Goal: Task Accomplishment & Management: Manage account settings

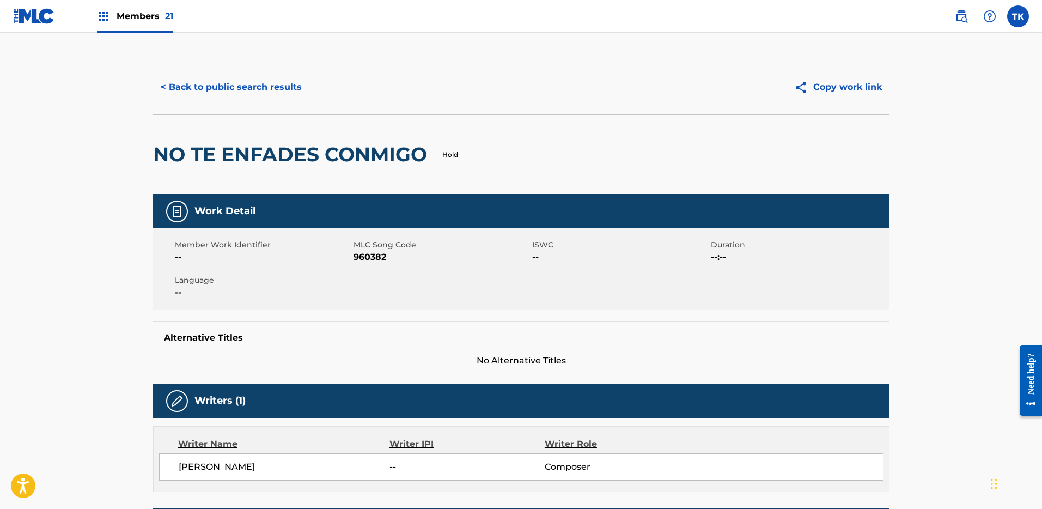
click at [139, 10] on span "Members 21" at bounding box center [145, 16] width 57 height 13
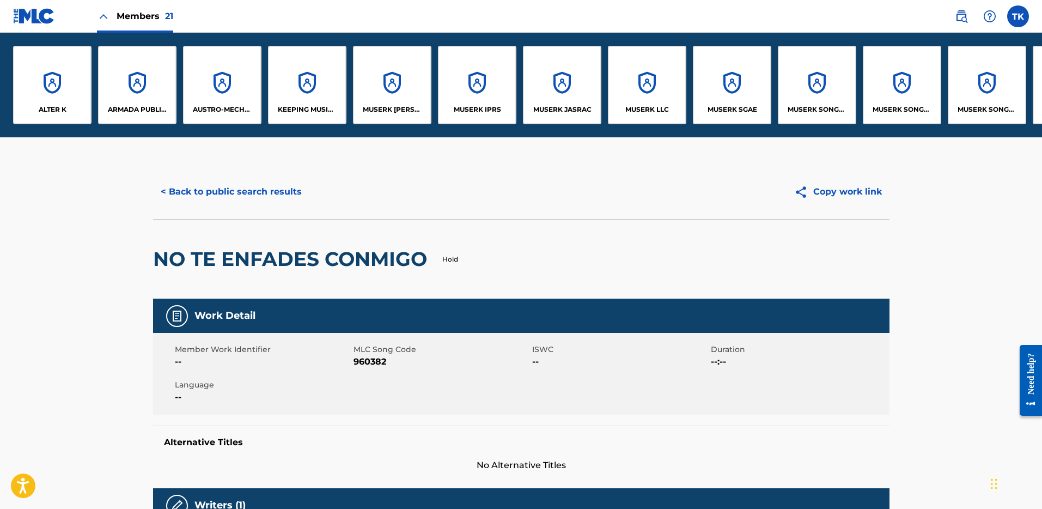
scroll to position [0, 762]
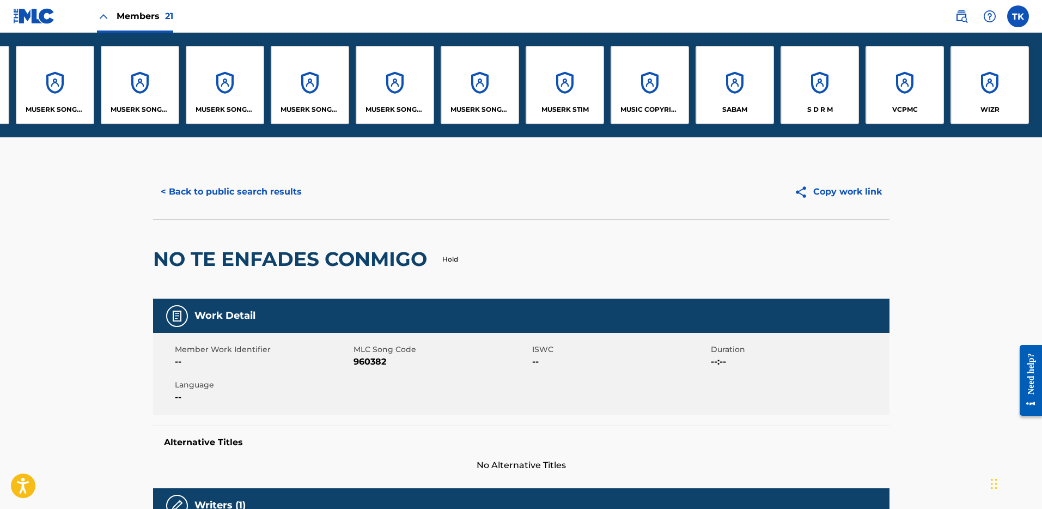
click at [56, 21] on div "Members 21" at bounding box center [93, 16] width 160 height 32
click at [43, 16] on img at bounding box center [34, 16] width 42 height 16
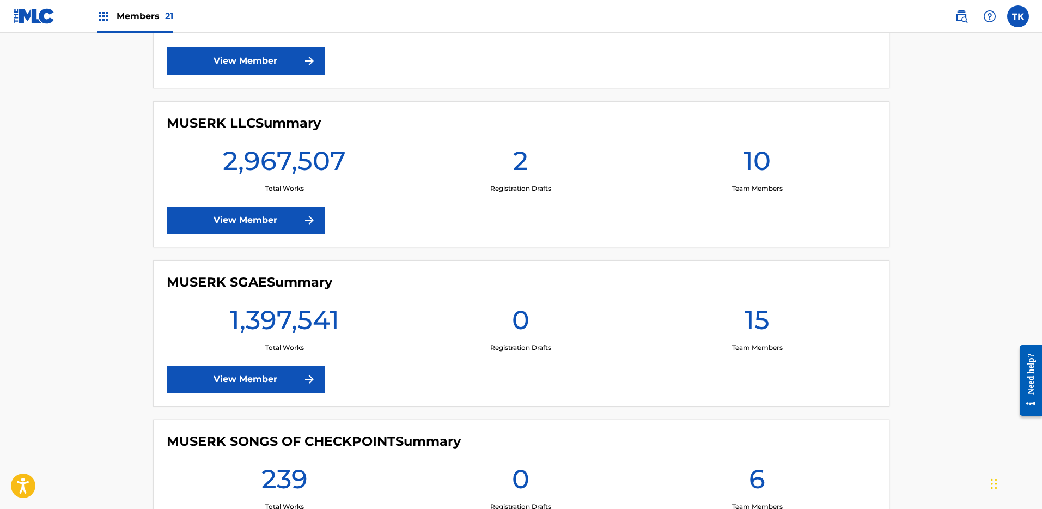
scroll to position [1365, 0]
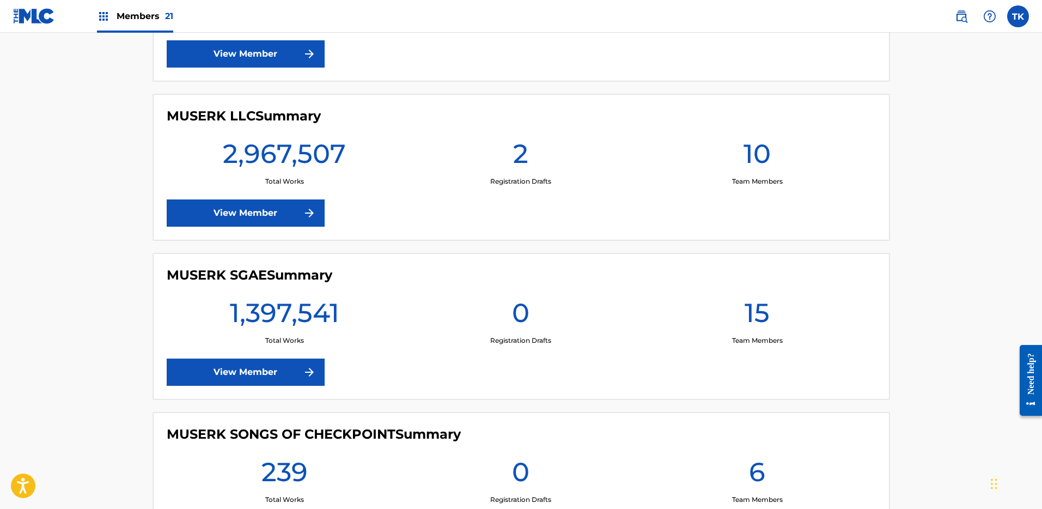
click at [272, 374] on link "View Member" at bounding box center [246, 371] width 158 height 27
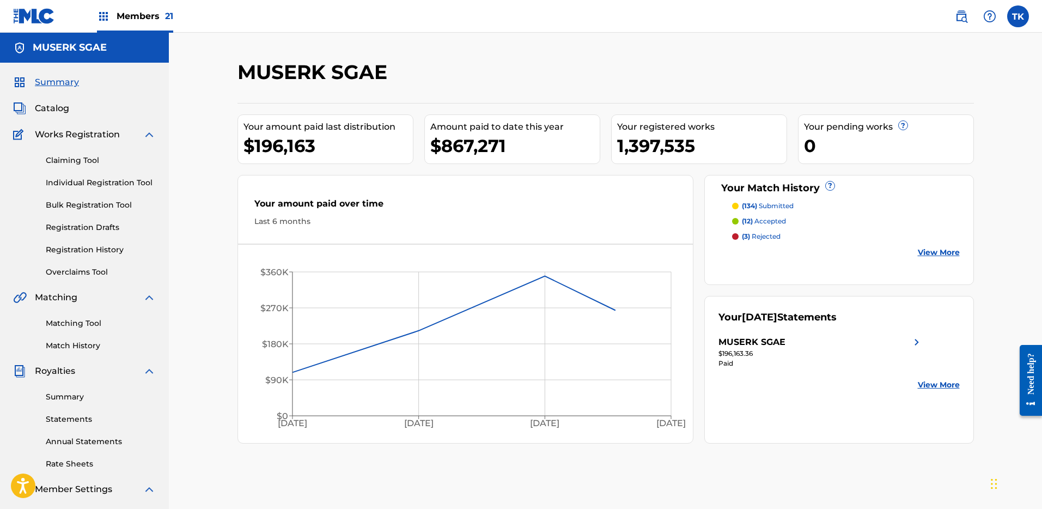
click at [60, 105] on span "Catalog" at bounding box center [52, 108] width 34 height 13
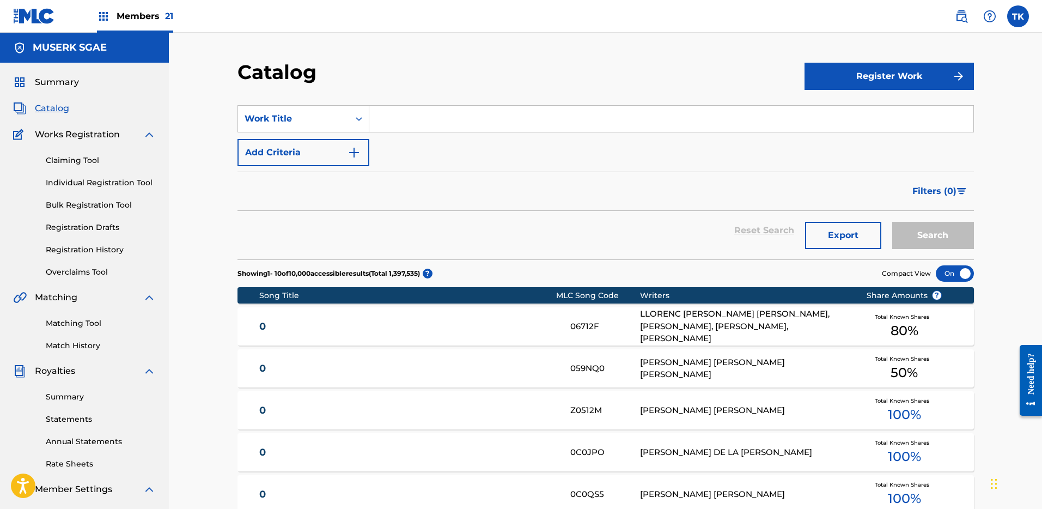
click at [495, 113] on input "Search Form" at bounding box center [671, 119] width 604 height 26
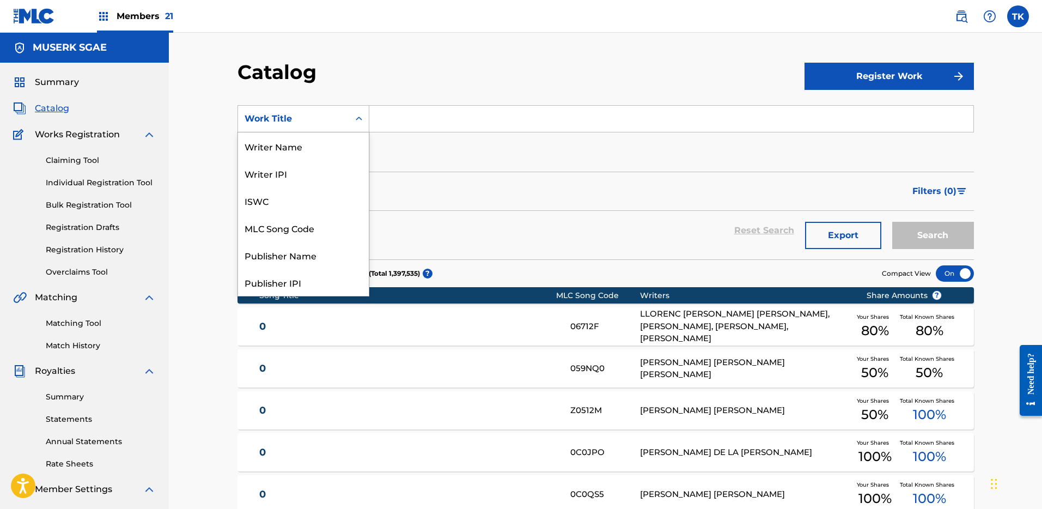
click at [339, 116] on div "Work Title" at bounding box center [294, 118] width 98 height 13
click at [328, 172] on div "MLC Song Code" at bounding box center [303, 171] width 131 height 27
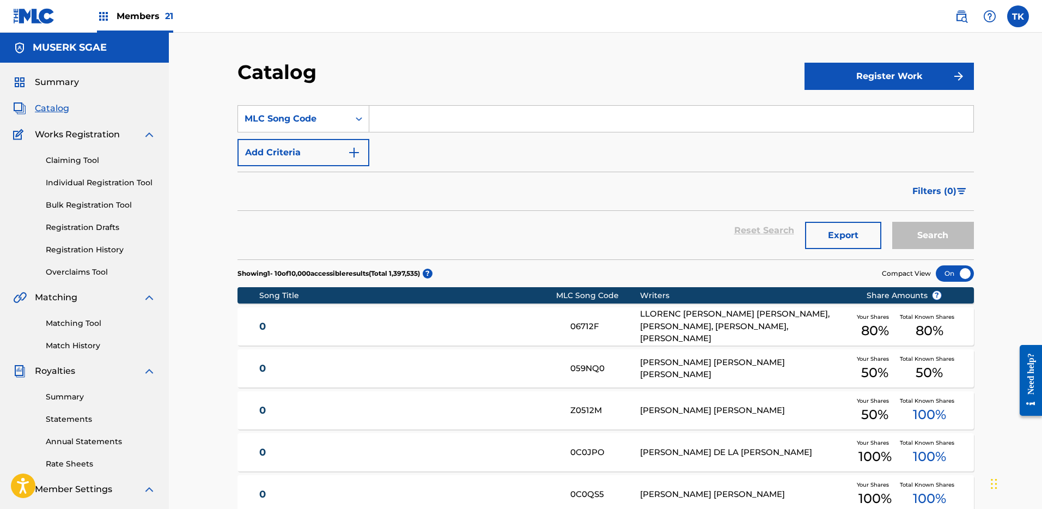
click at [402, 124] on input "Search Form" at bounding box center [671, 119] width 604 height 26
paste input "AD97CZ"
type input "AD97CZ"
click at [941, 231] on button "Search" at bounding box center [933, 235] width 82 height 27
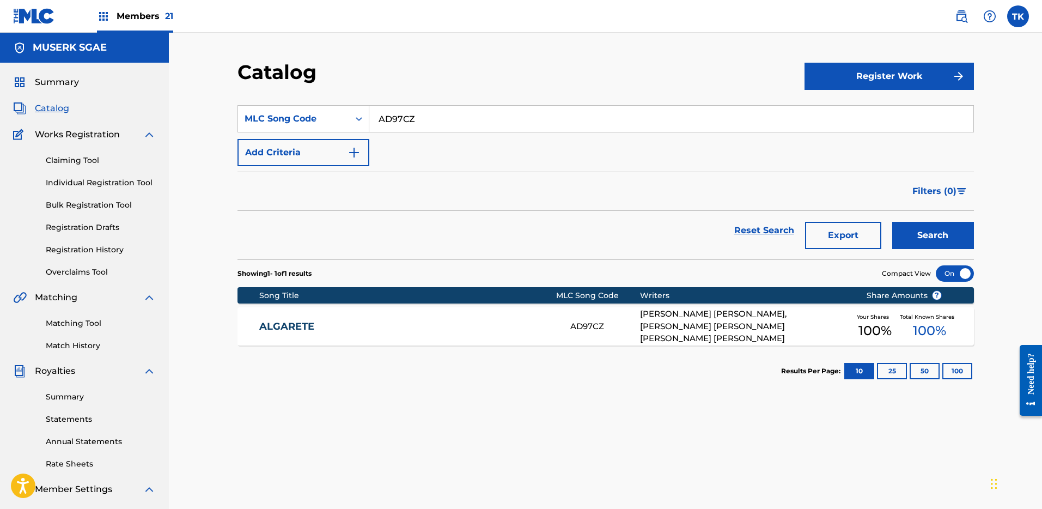
click at [466, 340] on div "ALGARETE AD97CZ [PERSON_NAME] [PERSON_NAME], [PERSON_NAME] [PERSON_NAME] [PERSO…" at bounding box center [605, 326] width 736 height 38
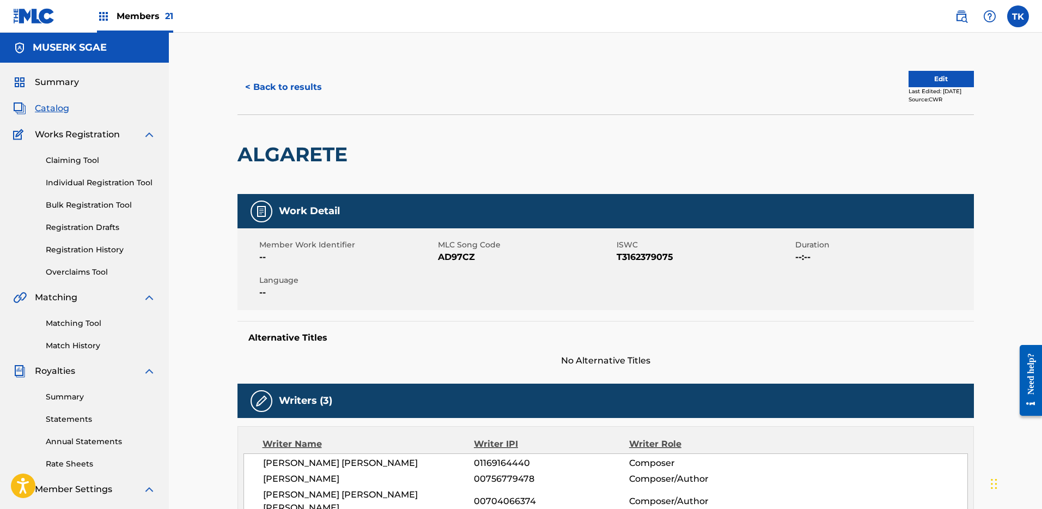
click at [938, 78] on button "Edit" at bounding box center [940, 79] width 65 height 16
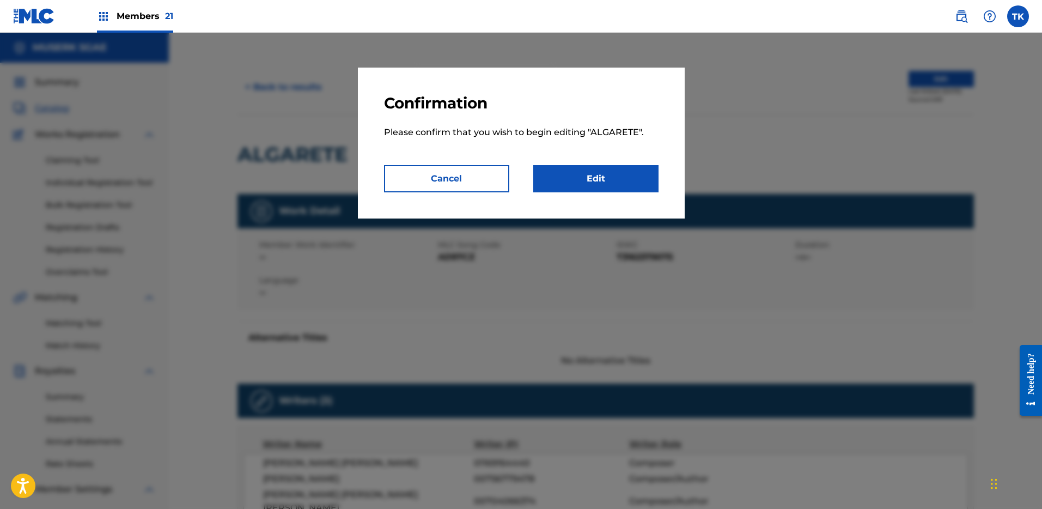
click at [613, 177] on link "Edit" at bounding box center [595, 178] width 125 height 27
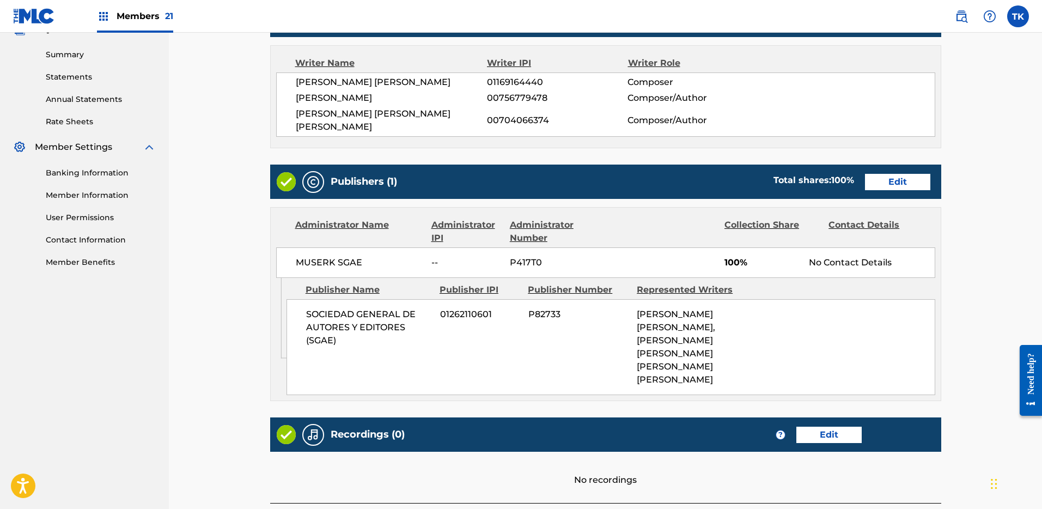
scroll to position [398, 0]
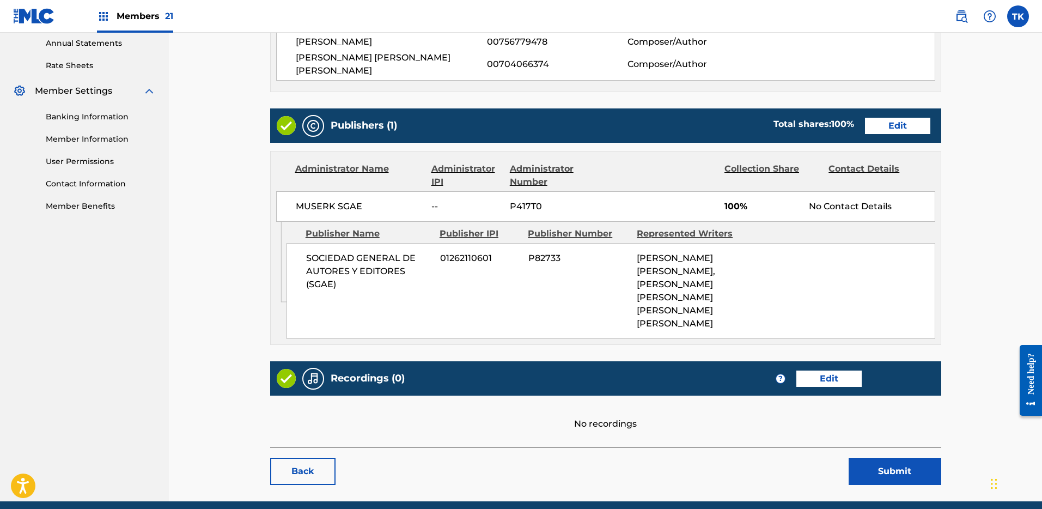
click at [895, 118] on link "Edit" at bounding box center [897, 126] width 65 height 16
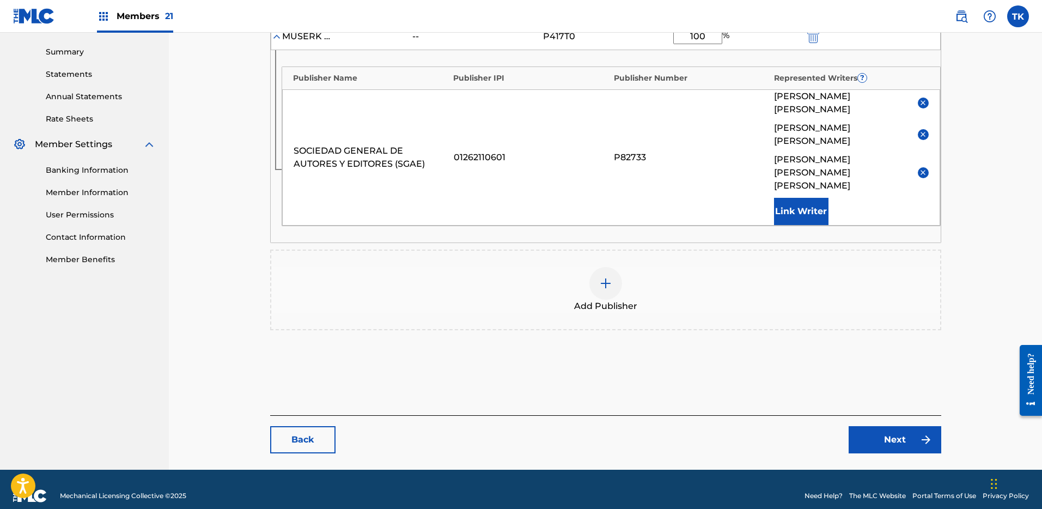
scroll to position [331, 0]
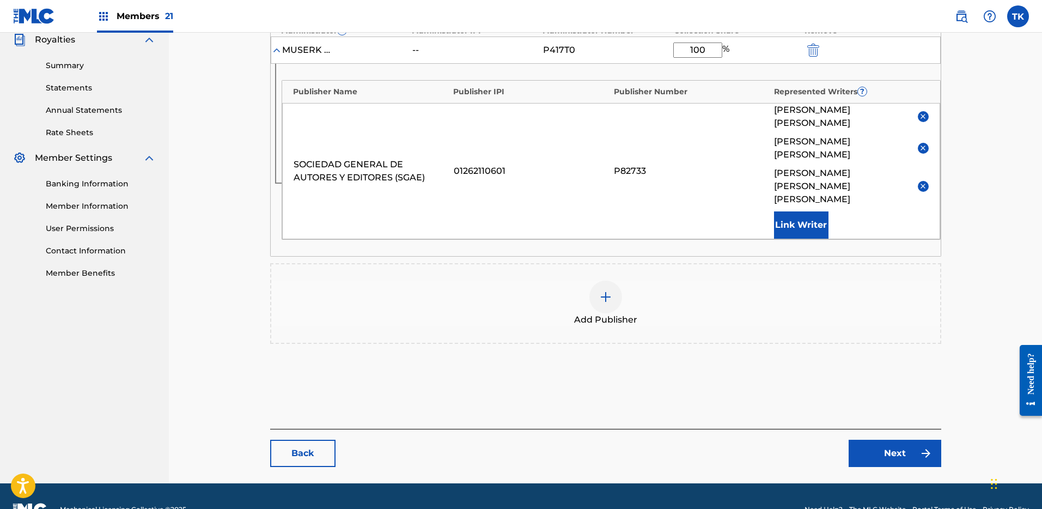
drag, startPoint x: 705, startPoint y: 53, endPoint x: 636, endPoint y: 52, distance: 69.7
click at [636, 52] on div "MUSERK SGAE -- P417T0 100 %" at bounding box center [606, 49] width 670 height 27
type input "50"
click at [919, 298] on div "Add Publisher" at bounding box center [605, 303] width 669 height 46
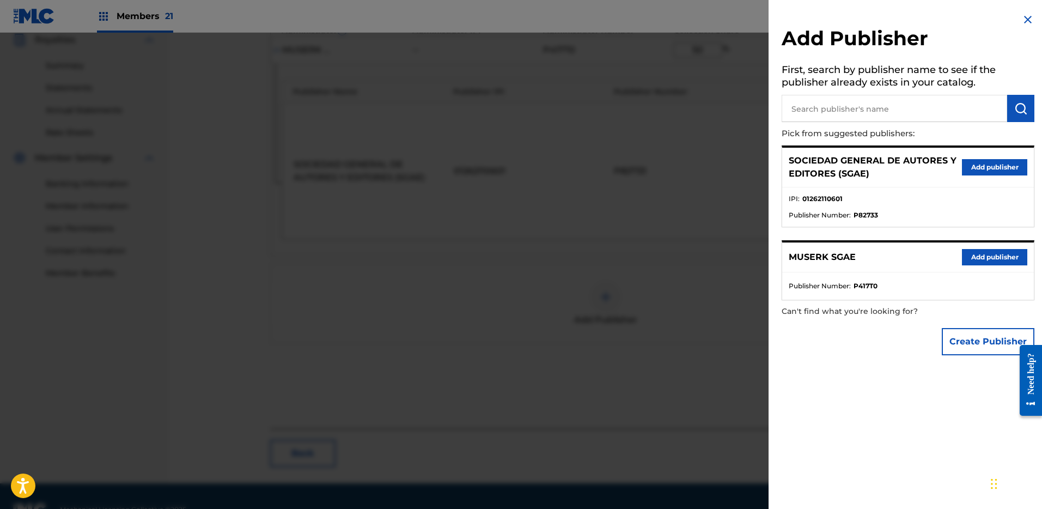
click at [691, 293] on div at bounding box center [521, 287] width 1042 height 509
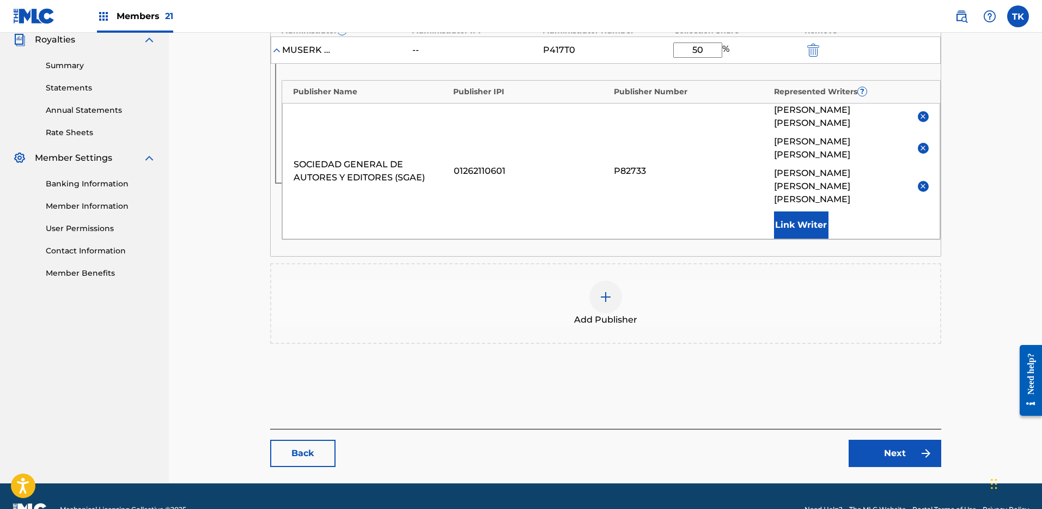
click at [900, 439] on link "Next" at bounding box center [894, 452] width 93 height 27
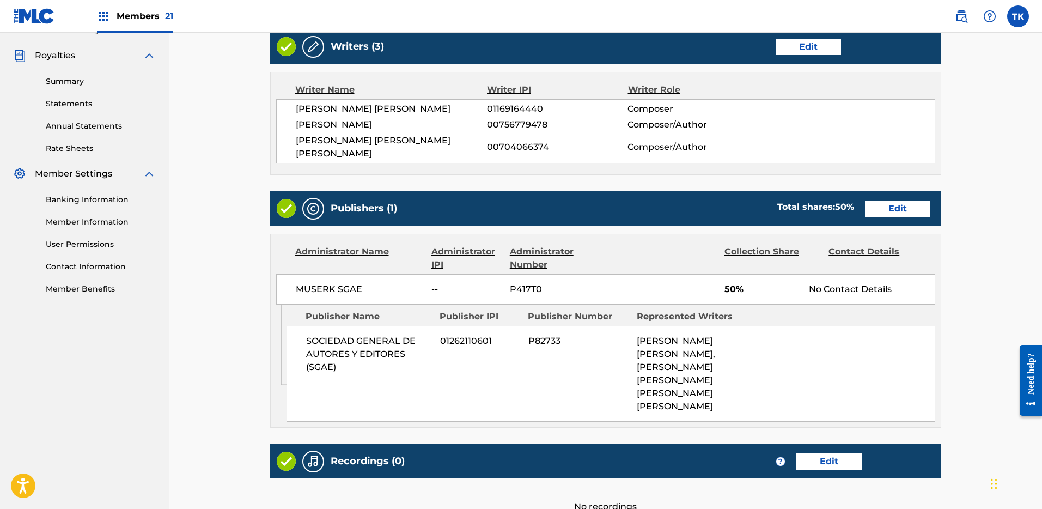
scroll to position [430, 0]
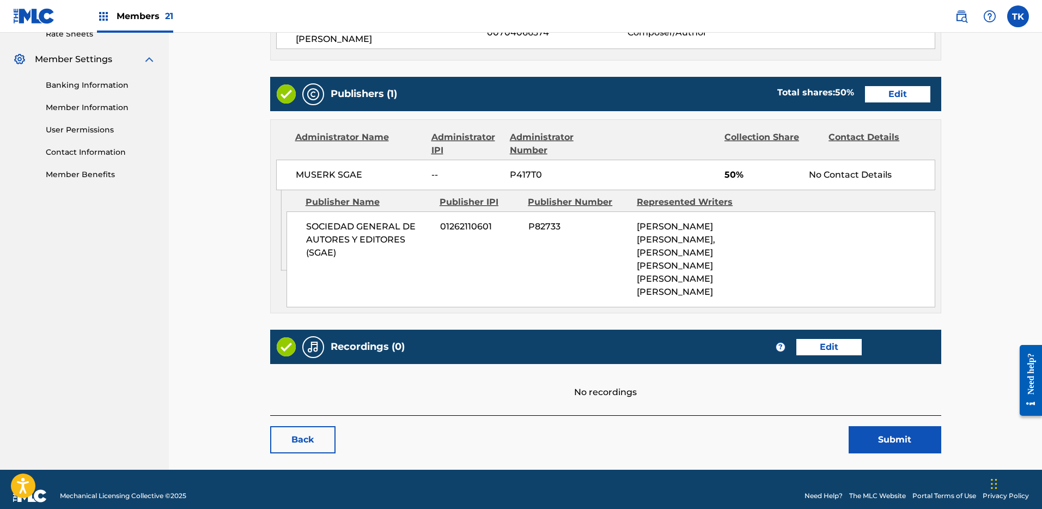
click at [893, 429] on button "Submit" at bounding box center [894, 439] width 93 height 27
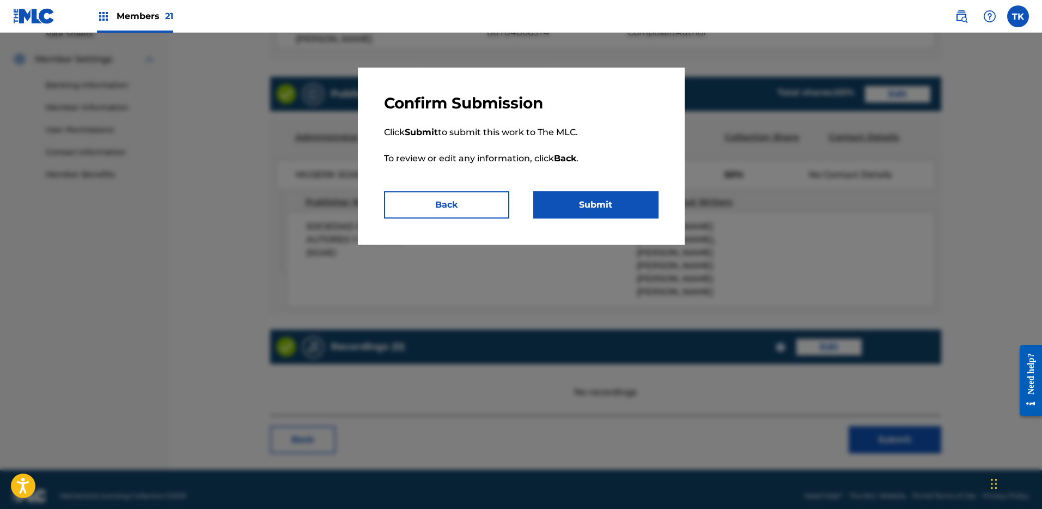
click at [605, 206] on button "Submit" at bounding box center [595, 204] width 125 height 27
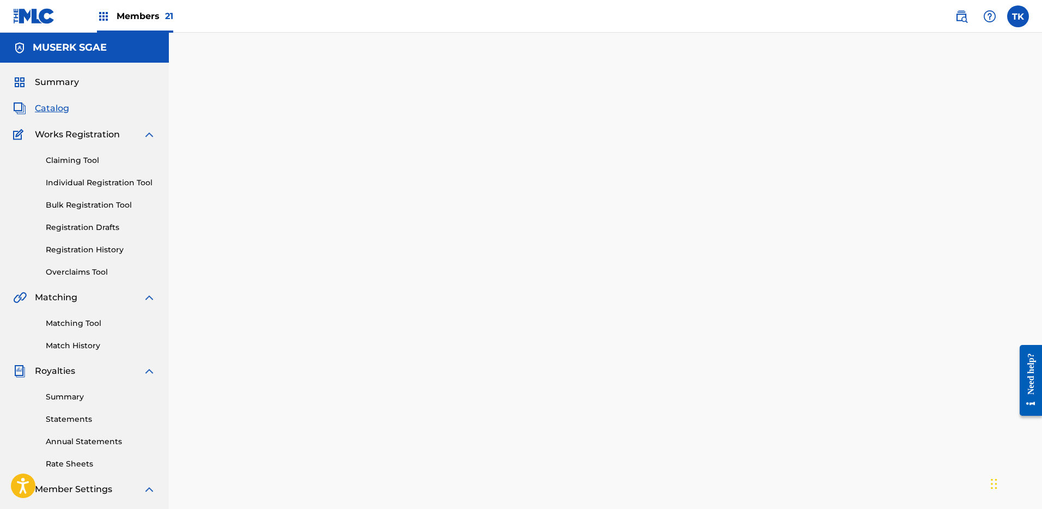
click at [44, 110] on span "Catalog" at bounding box center [52, 108] width 34 height 13
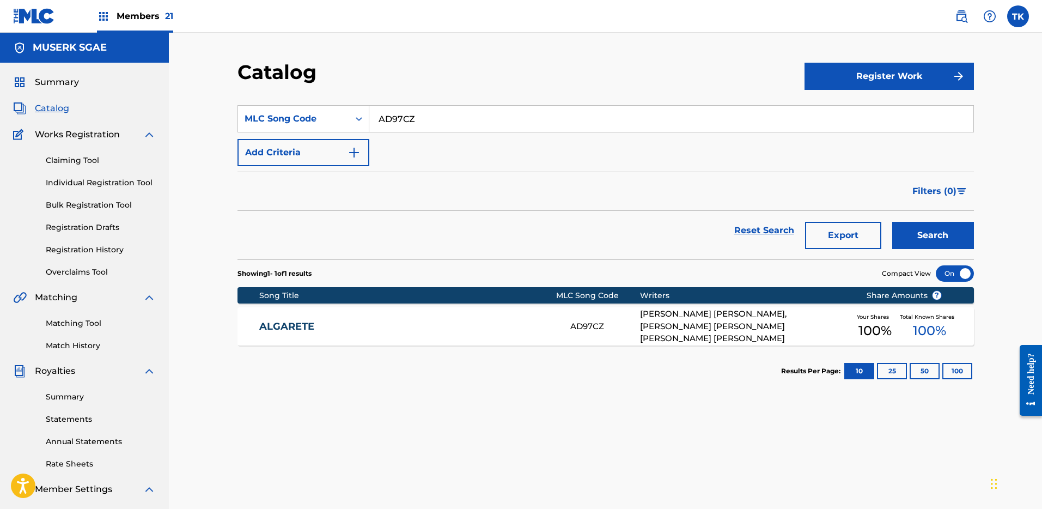
click at [437, 119] on input "AD97CZ" at bounding box center [671, 119] width 604 height 26
paste input "CI8BA7"
type input "CI8BA7"
drag, startPoint x: 994, startPoint y: 251, endPoint x: 987, endPoint y: 249, distance: 7.8
click at [994, 251] on div "Catalog Register Work SearchWithCriteriac02a8c89-b944-498c-b203-126e393f8d0d ML…" at bounding box center [605, 328] width 873 height 590
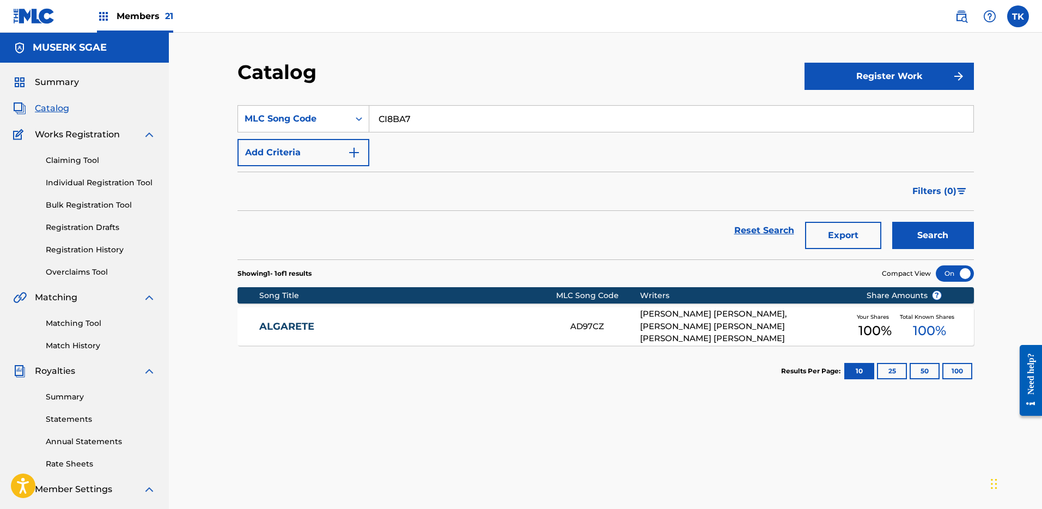
click at [955, 245] on button "Search" at bounding box center [933, 235] width 82 height 27
click at [489, 333] on div "CHIQUITICA CI8BA7 [PERSON_NAME] LAMUELA [PERSON_NAME] [PERSON_NAME] Your Shares…" at bounding box center [605, 326] width 736 height 38
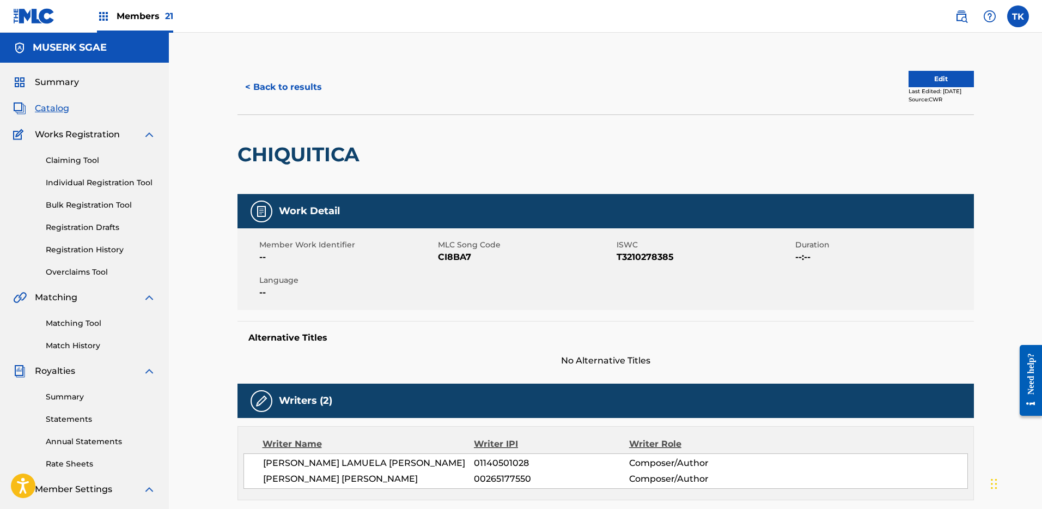
click at [917, 71] on button "Edit" at bounding box center [940, 79] width 65 height 16
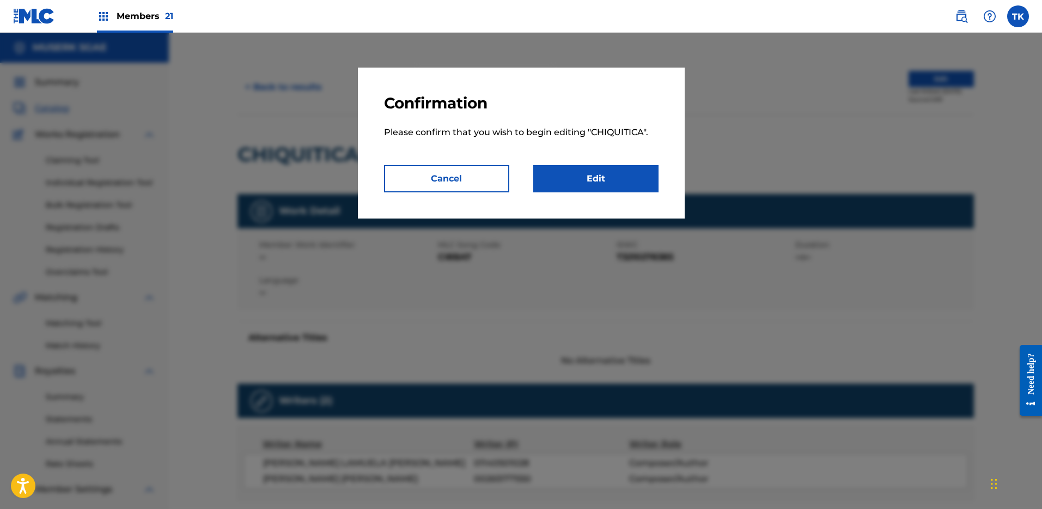
click at [613, 171] on link "Edit" at bounding box center [595, 178] width 125 height 27
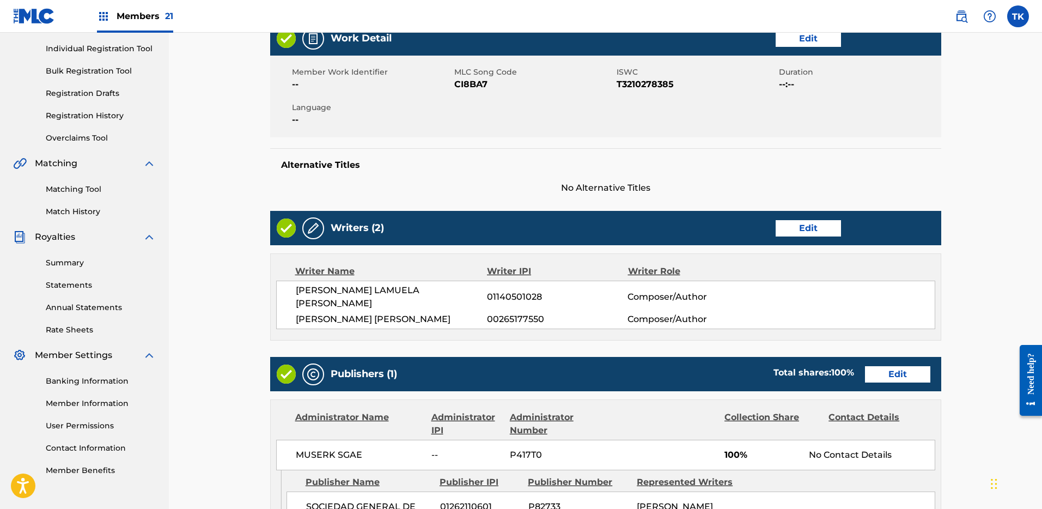
scroll to position [375, 0]
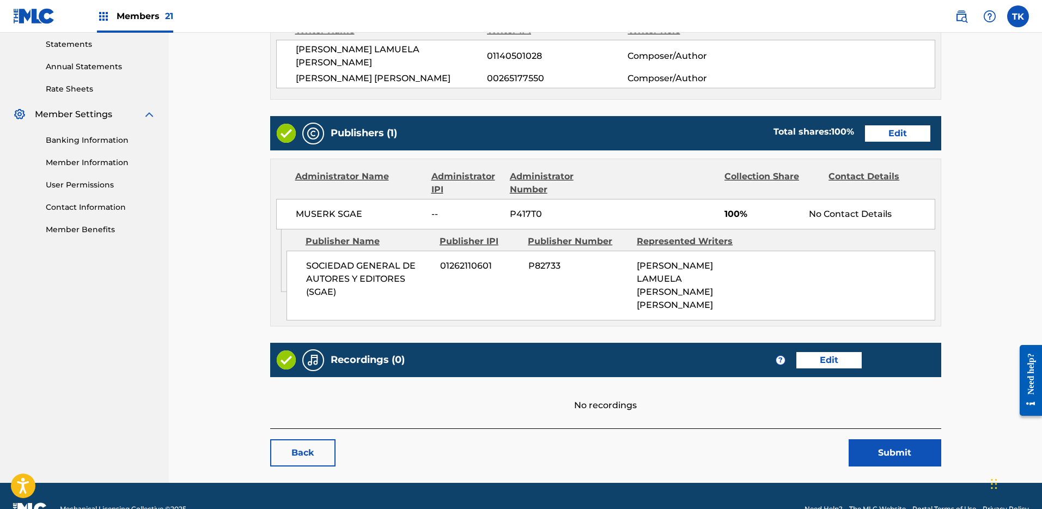
click at [893, 125] on link "Edit" at bounding box center [897, 133] width 65 height 16
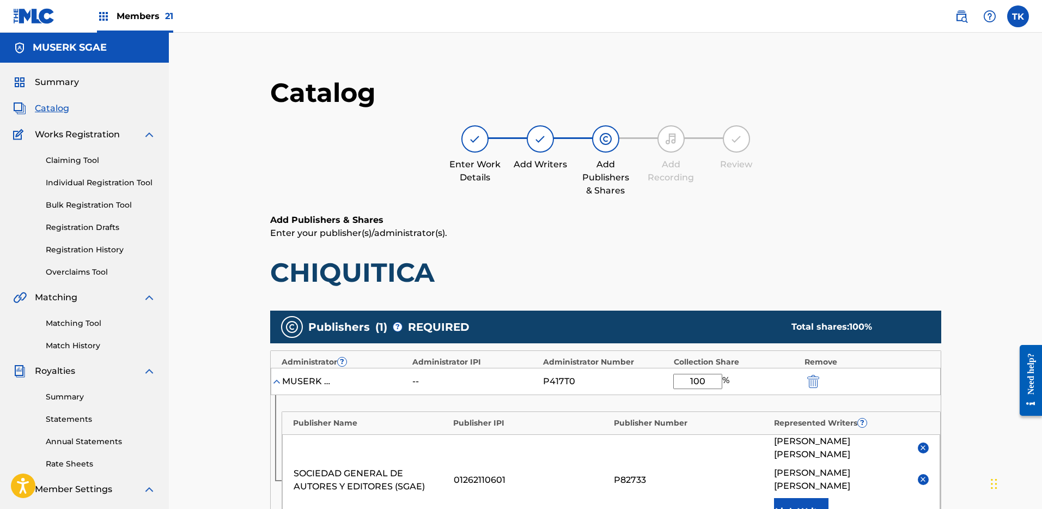
scroll to position [171, 0]
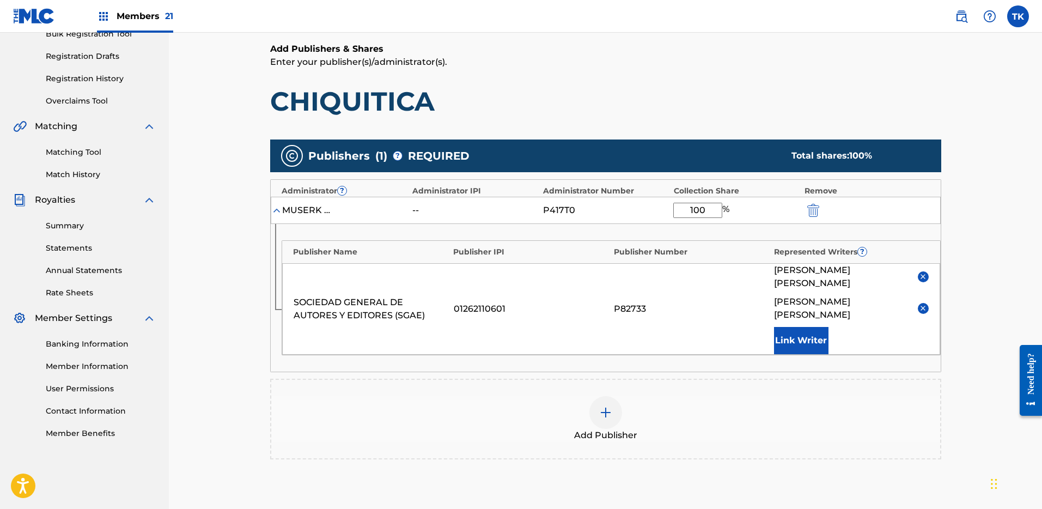
drag, startPoint x: 709, startPoint y: 212, endPoint x: 670, endPoint y: 211, distance: 38.7
click at [670, 211] on div "MUSERK SGAE -- P417T0 100 %" at bounding box center [606, 210] width 670 height 27
type input "50"
click at [902, 76] on div "Add Publishers & Shares Enter your publisher(s)/administrator(s). CHIQUITICA" at bounding box center [605, 79] width 671 height 75
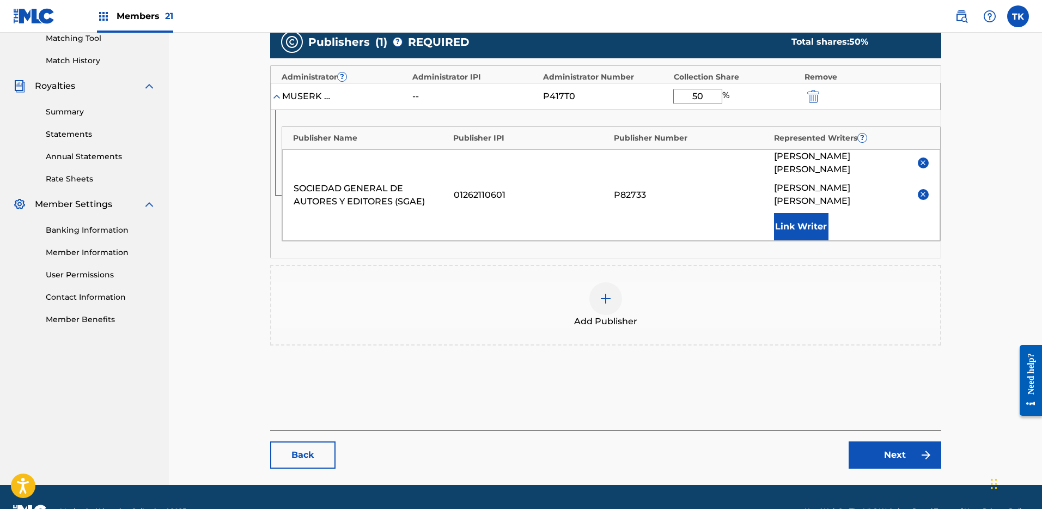
scroll to position [287, 0]
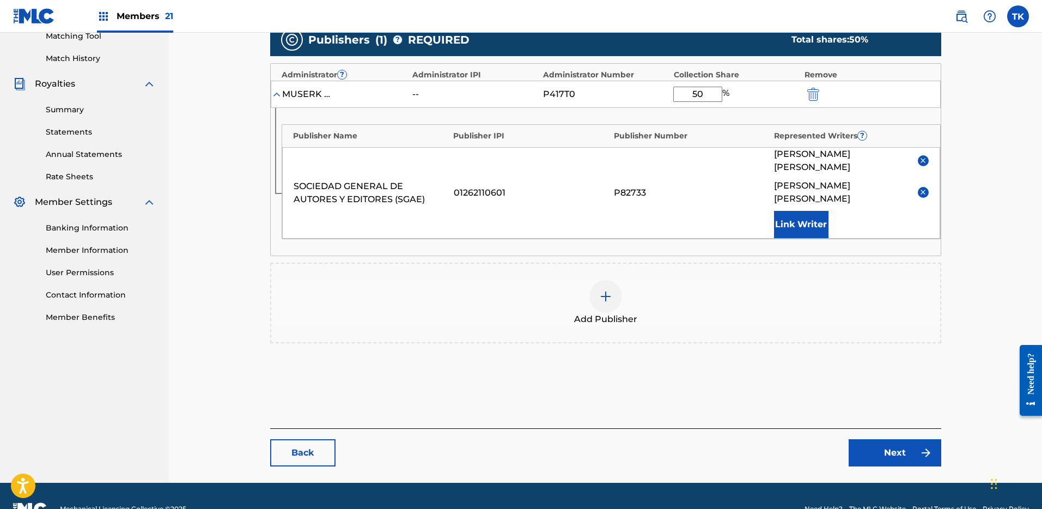
click at [896, 439] on link "Next" at bounding box center [894, 452] width 93 height 27
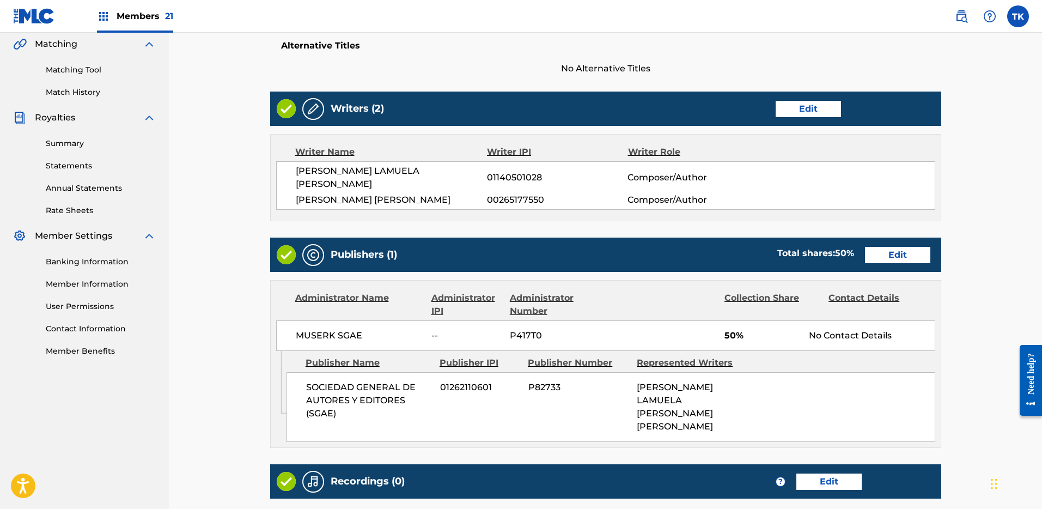
scroll to position [375, 0]
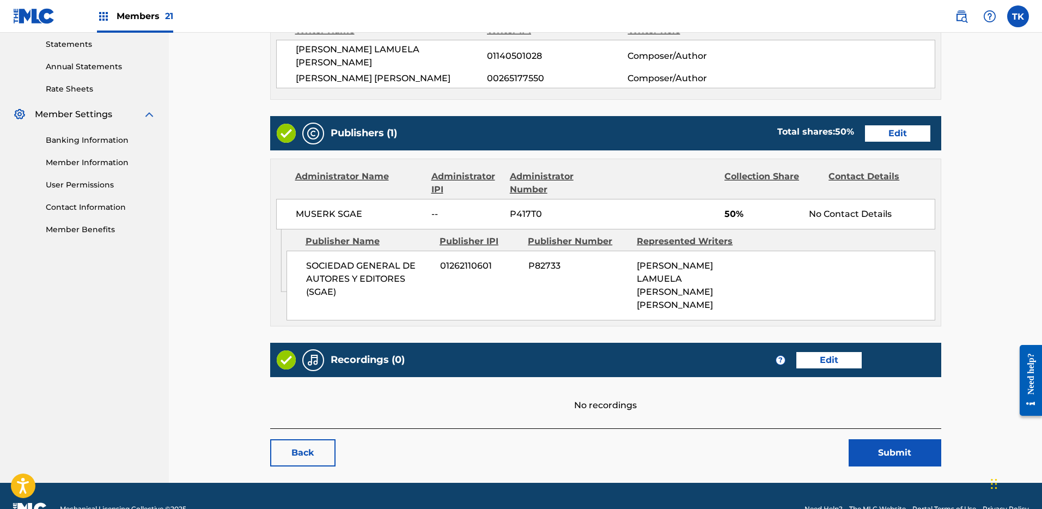
click at [891, 439] on button "Submit" at bounding box center [894, 452] width 93 height 27
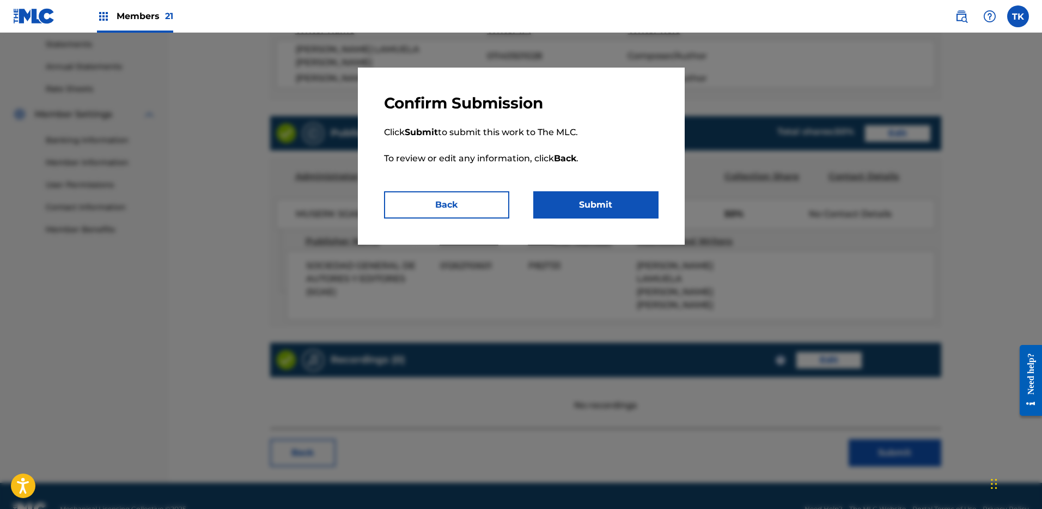
click at [564, 204] on button "Submit" at bounding box center [595, 204] width 125 height 27
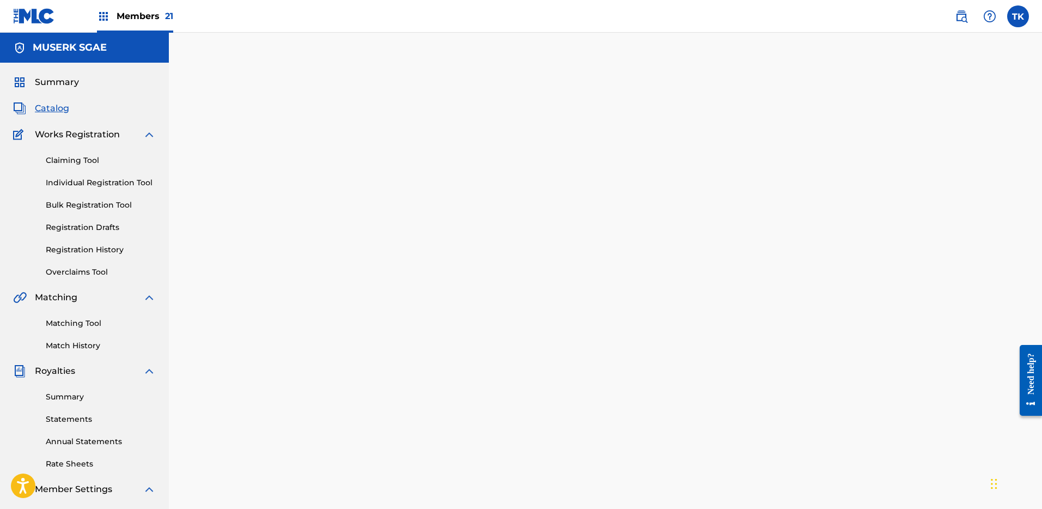
click at [57, 104] on span "Catalog" at bounding box center [52, 108] width 34 height 13
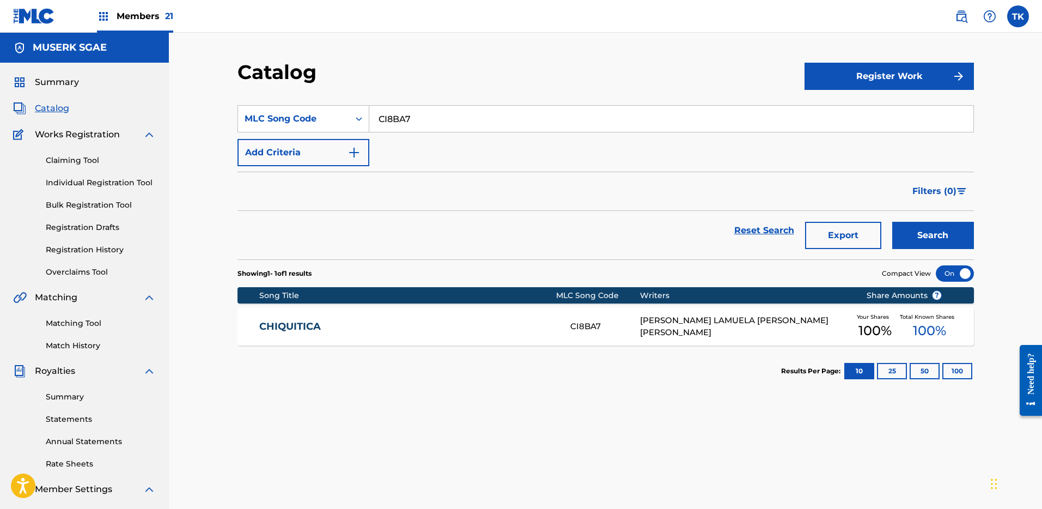
click at [538, 123] on input "CI8BA7" at bounding box center [671, 119] width 604 height 26
paste input "MUS00001844621"
type input "MUS00001844621"
drag, startPoint x: 460, startPoint y: 112, endPoint x: 370, endPoint y: 114, distance: 89.9
click at [365, 114] on div "SearchWithCriteriac02a8c89-b944-498c-b203-126e393f8d0d MLC Song Code MUS0000184…" at bounding box center [605, 118] width 736 height 27
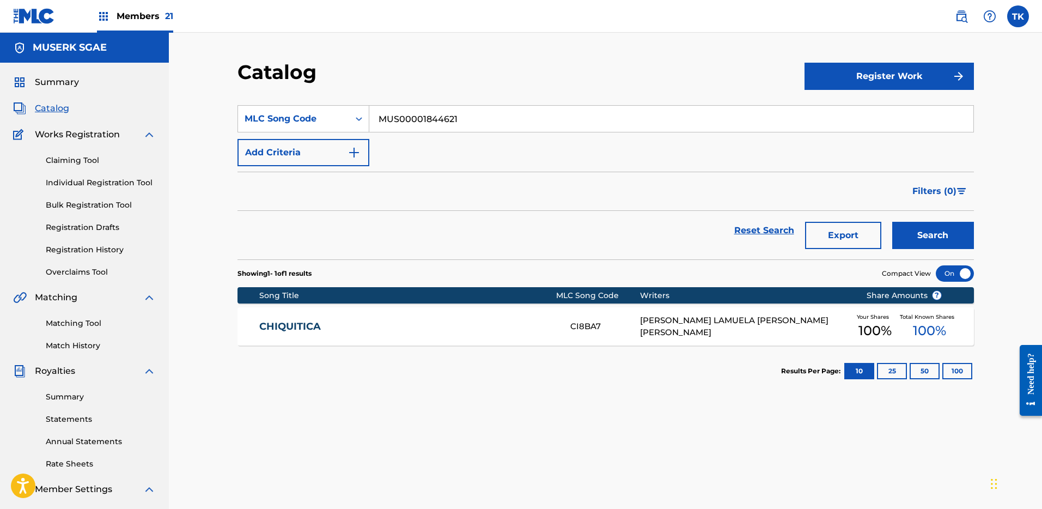
click at [438, 120] on input "MUS00001844621" at bounding box center [671, 119] width 604 height 26
click at [582, 78] on div "Catalog" at bounding box center [520, 76] width 567 height 32
click at [530, 108] on input "Search Form" at bounding box center [671, 119] width 604 height 26
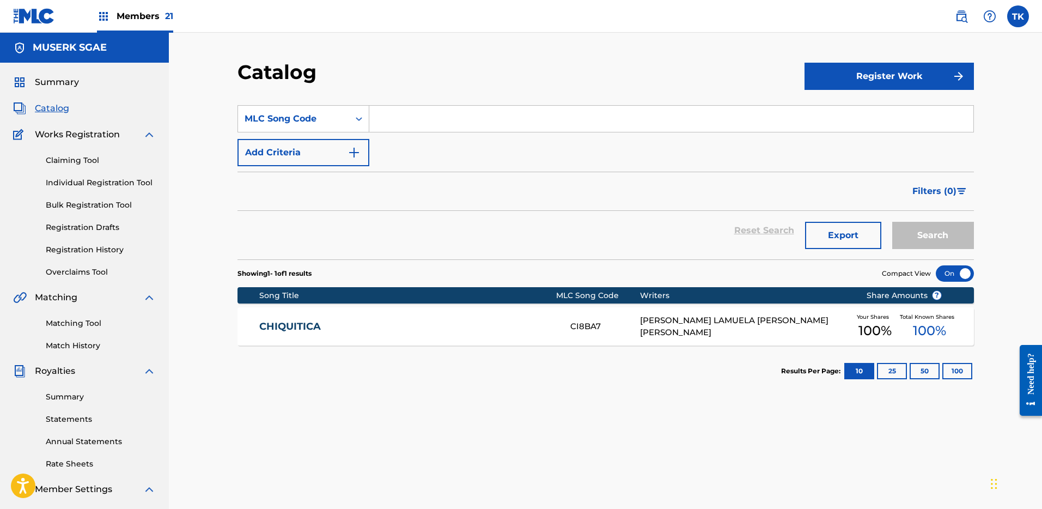
paste input "LE63LF"
type input "LE63LF"
click at [950, 251] on div "Reset Search Export Search" at bounding box center [605, 235] width 736 height 48
click at [951, 236] on button "Search" at bounding box center [933, 235] width 82 height 27
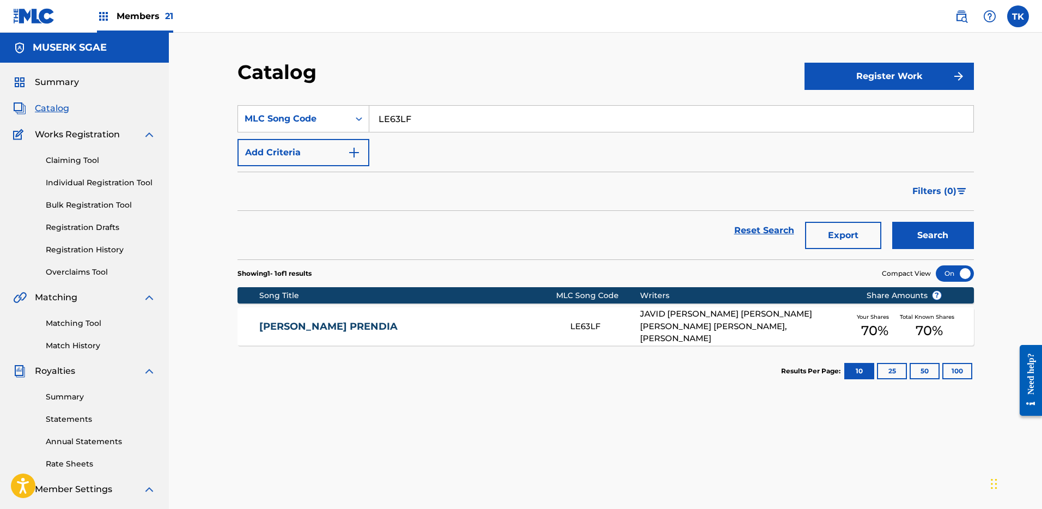
click at [505, 322] on link "[PERSON_NAME] PRENDIA" at bounding box center [407, 326] width 296 height 13
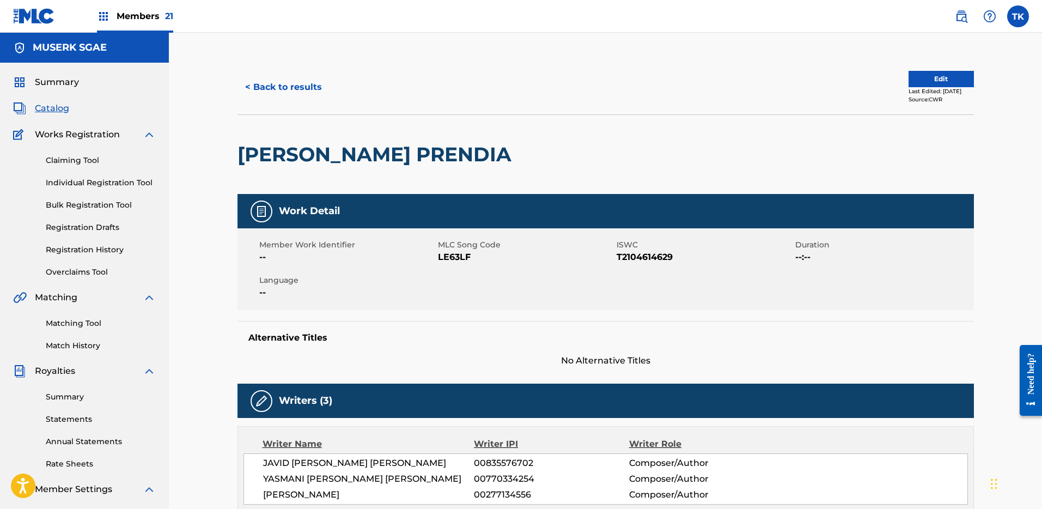
click at [938, 91] on div "Last Edited: [DATE]" at bounding box center [940, 91] width 65 height 8
click at [936, 84] on button "Edit" at bounding box center [940, 79] width 65 height 16
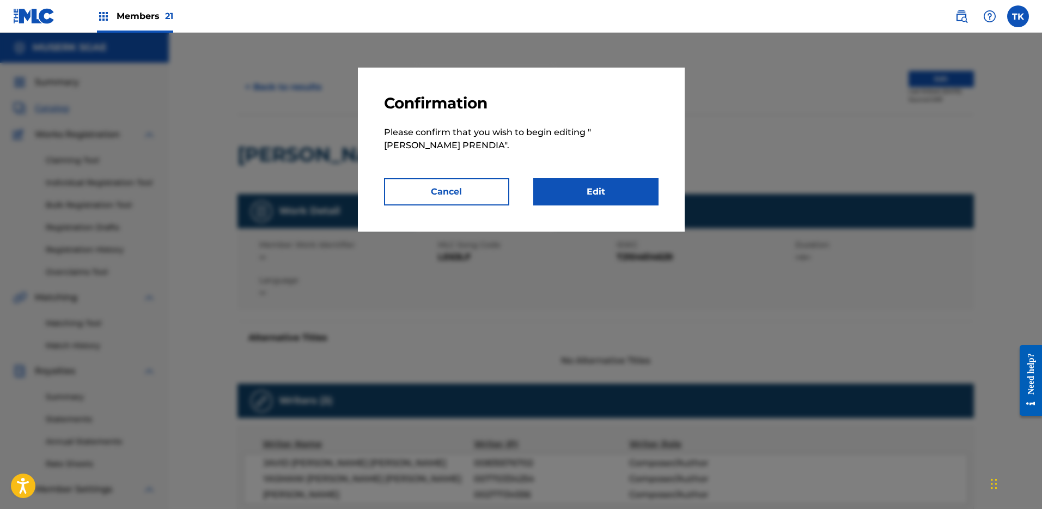
click at [632, 178] on link "Edit" at bounding box center [595, 191] width 125 height 27
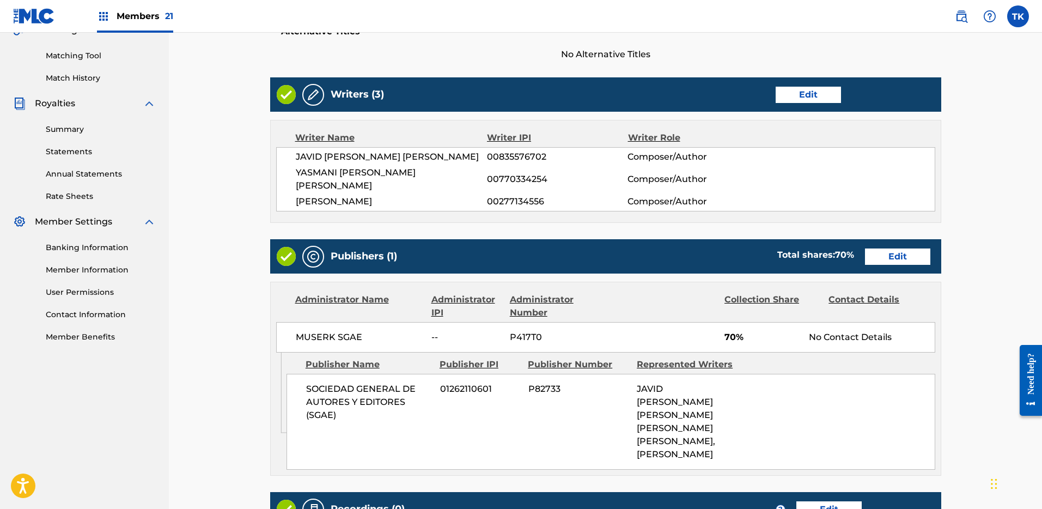
scroll to position [323, 0]
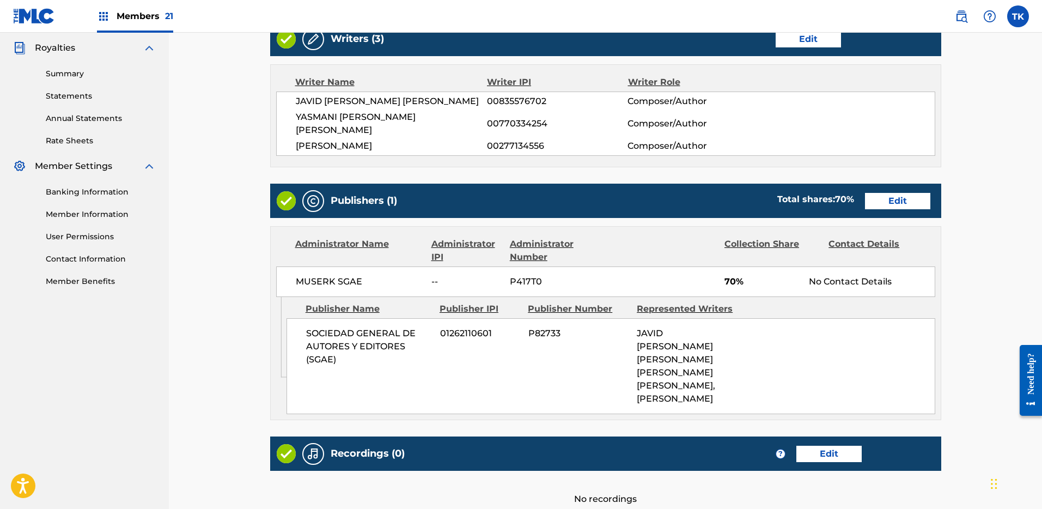
click at [892, 193] on link "Edit" at bounding box center [897, 201] width 65 height 16
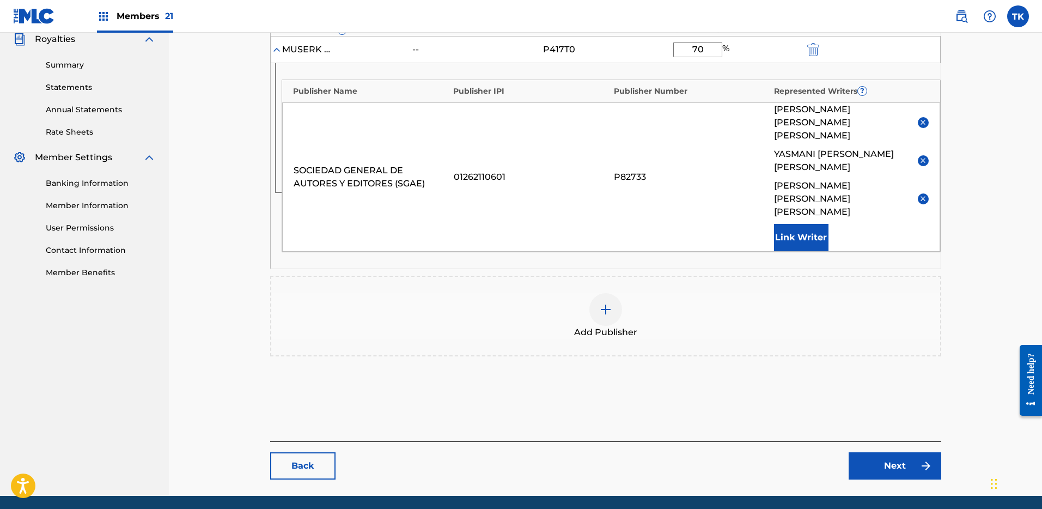
scroll to position [157, 0]
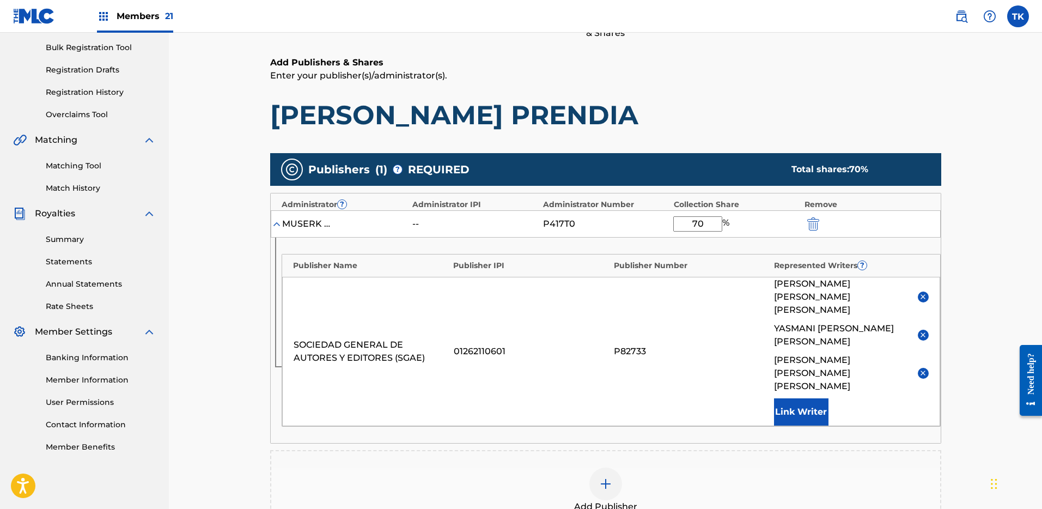
drag, startPoint x: 688, startPoint y: 225, endPoint x: 671, endPoint y: 226, distance: 17.5
click at [671, 226] on div "MUSERK SGAE -- P417T0 70 %" at bounding box center [606, 223] width 670 height 27
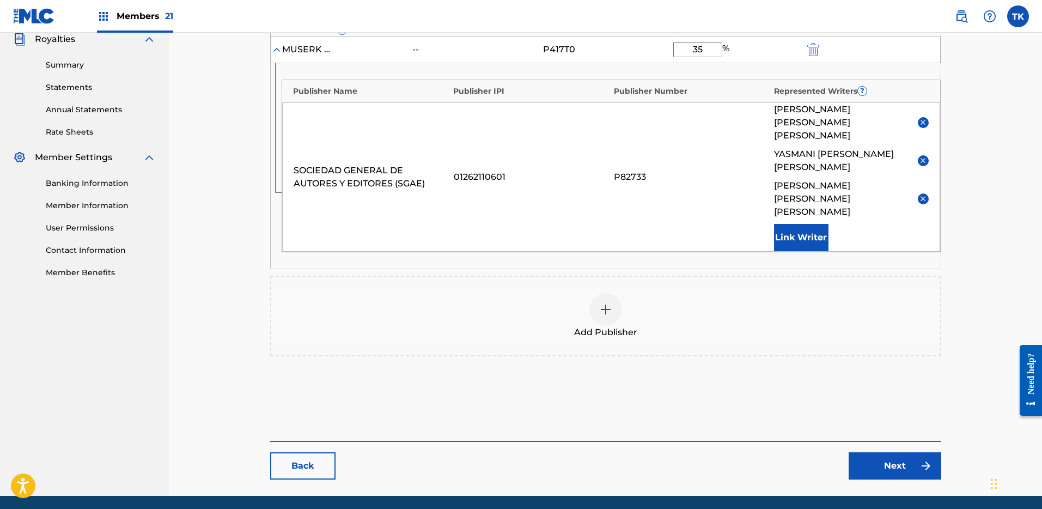
type input "35"
click at [860, 443] on main "Catalog Enter Work Details Add Writers Add Publishers & Shares Add Recording Re…" at bounding box center [605, 111] width 736 height 767
click at [880, 452] on link "Next" at bounding box center [894, 465] width 93 height 27
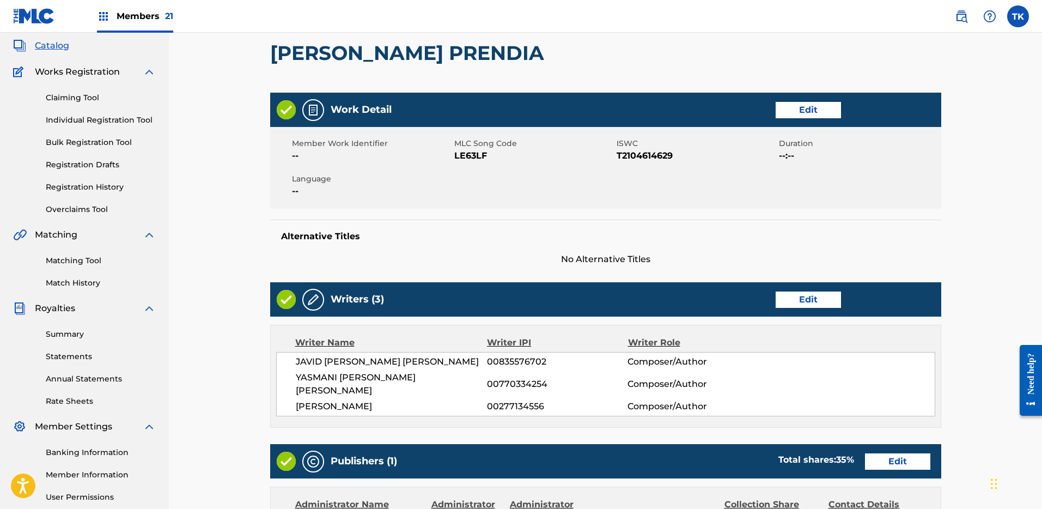
scroll to position [399, 0]
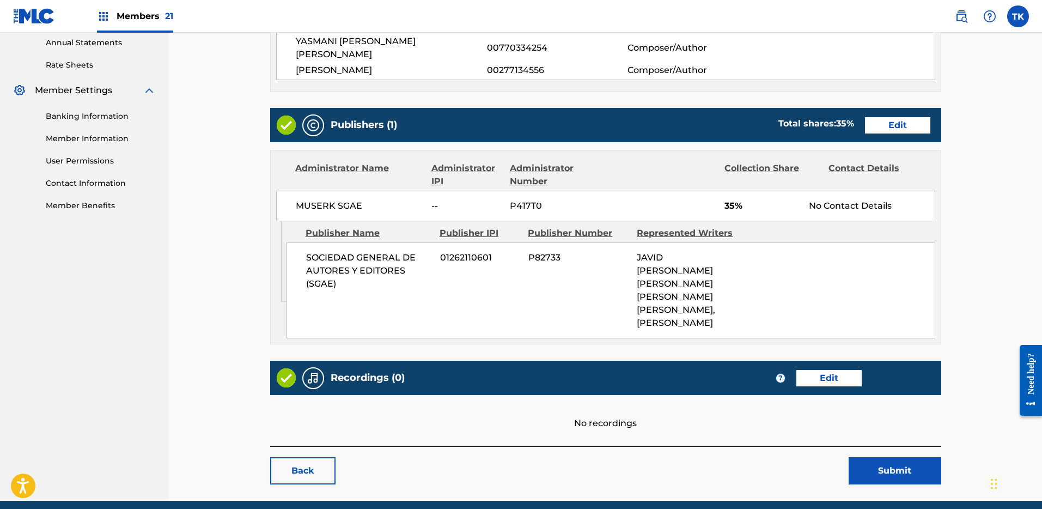
click at [909, 471] on button "Submit" at bounding box center [894, 470] width 93 height 27
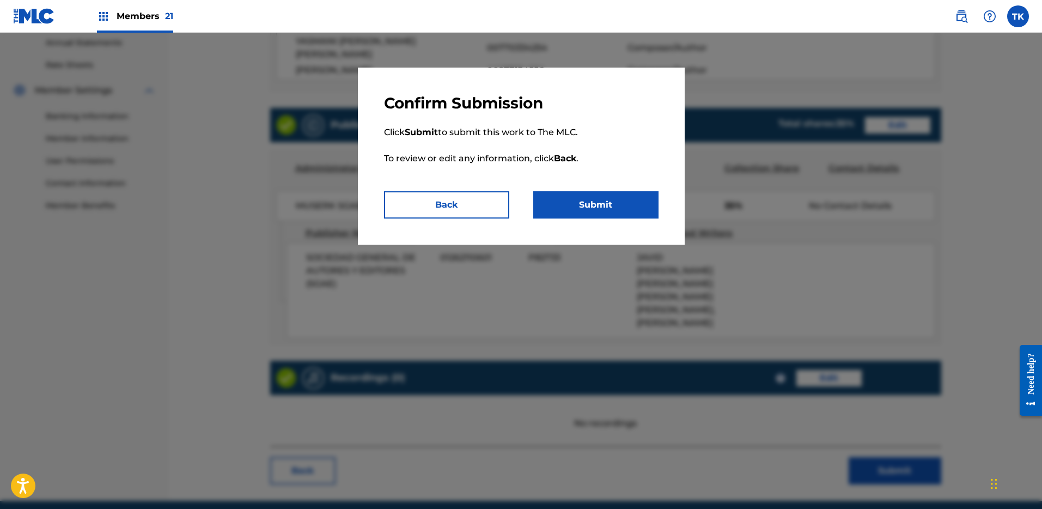
click at [566, 201] on button "Submit" at bounding box center [595, 204] width 125 height 27
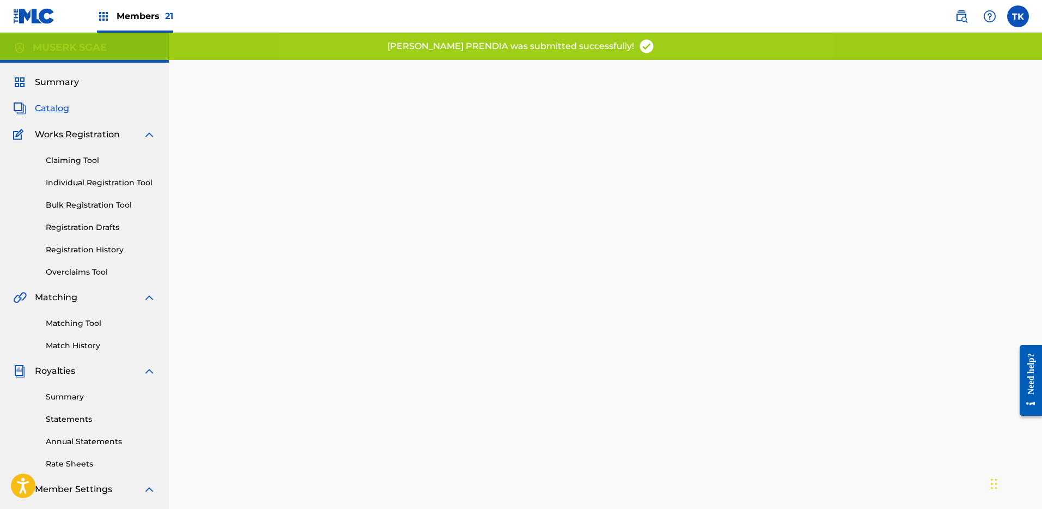
click at [70, 111] on div "Catalog" at bounding box center [84, 108] width 143 height 13
drag, startPoint x: 61, startPoint y: 107, endPoint x: 69, endPoint y: 98, distance: 12.3
click at [61, 107] on span "Catalog" at bounding box center [52, 108] width 34 height 13
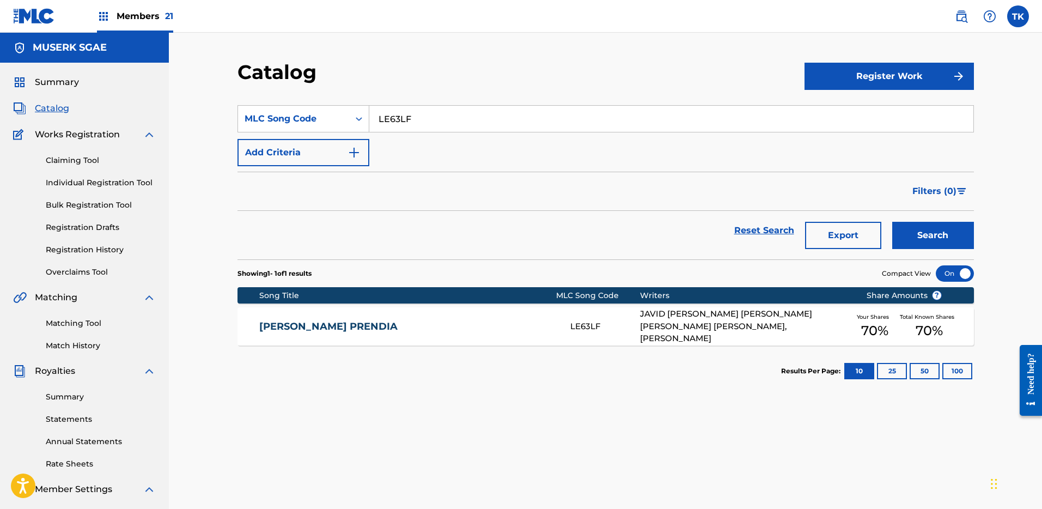
click at [494, 118] on input "LE63LF" at bounding box center [671, 119] width 604 height 26
paste input "QA9UHM"
type input "QA9UHM"
click at [929, 229] on button "Search" at bounding box center [933, 235] width 82 height 27
click at [768, 342] on div "QUIERO AMARTE QA9UHM [PERSON_NAME] [PERSON_NAME] [PERSON_NAME] Your Shares 100 …" at bounding box center [605, 326] width 736 height 38
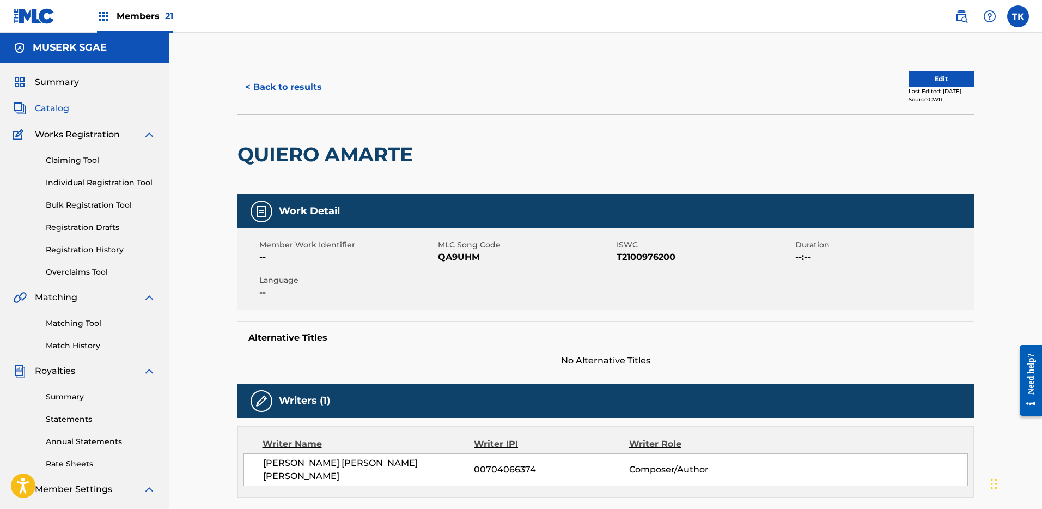
click at [923, 71] on button "Edit" at bounding box center [940, 79] width 65 height 16
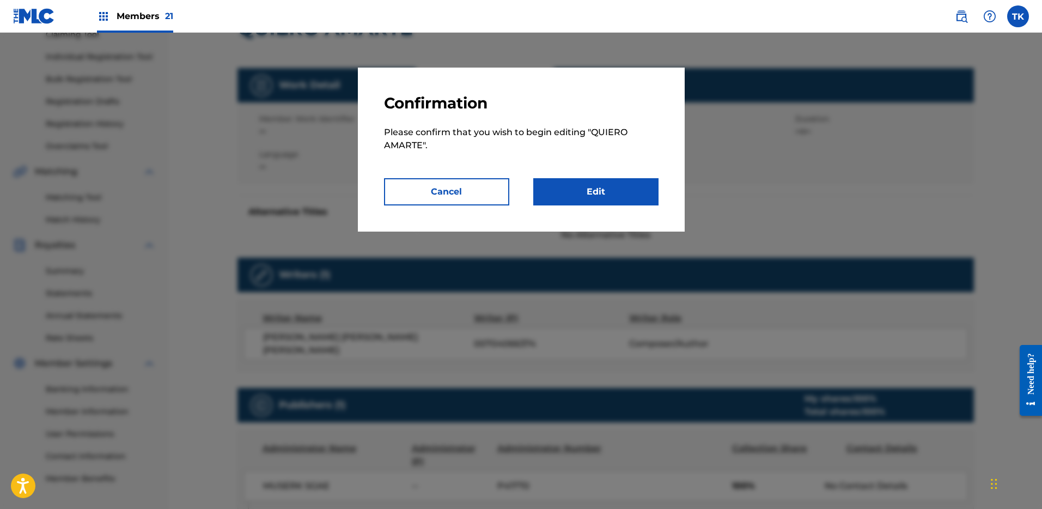
scroll to position [365, 0]
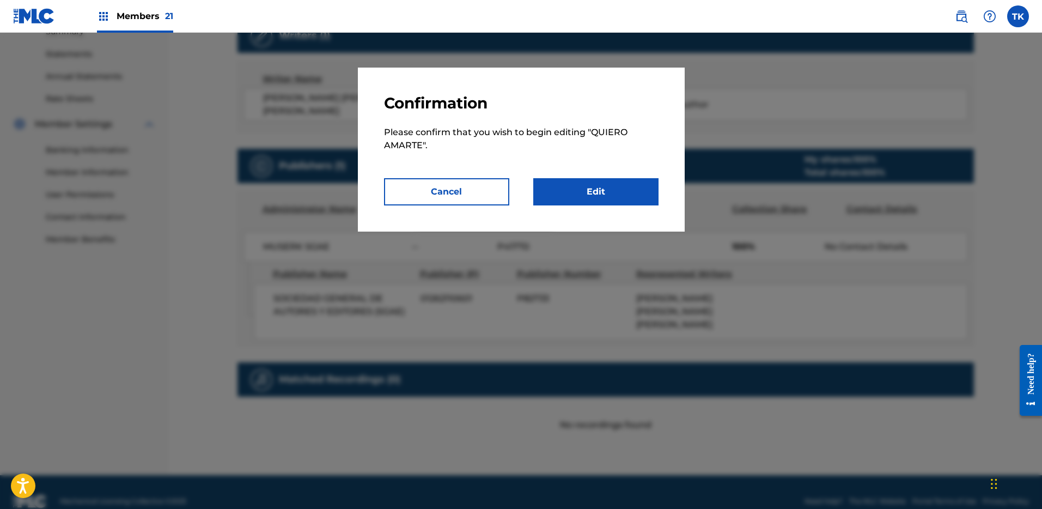
click at [584, 190] on link "Edit" at bounding box center [595, 191] width 125 height 27
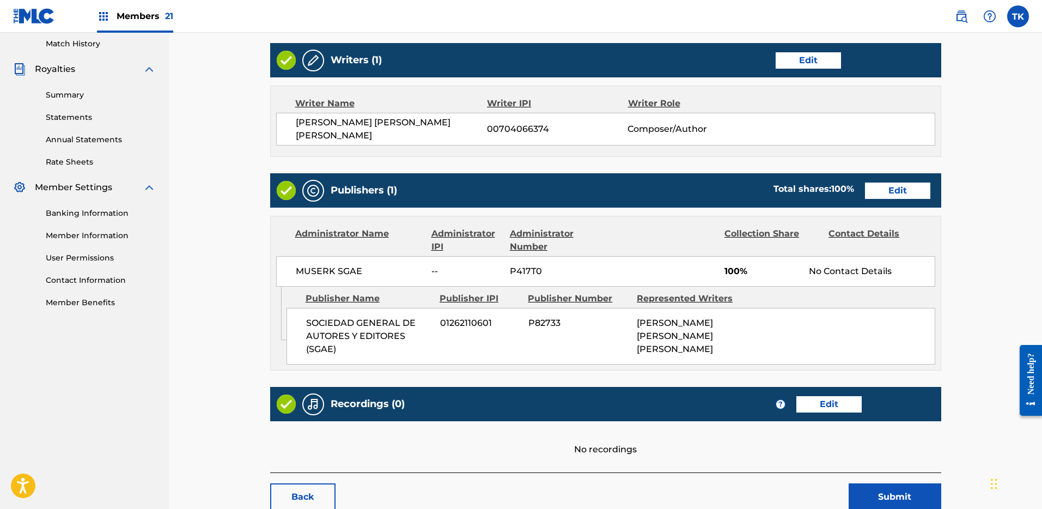
scroll to position [367, 0]
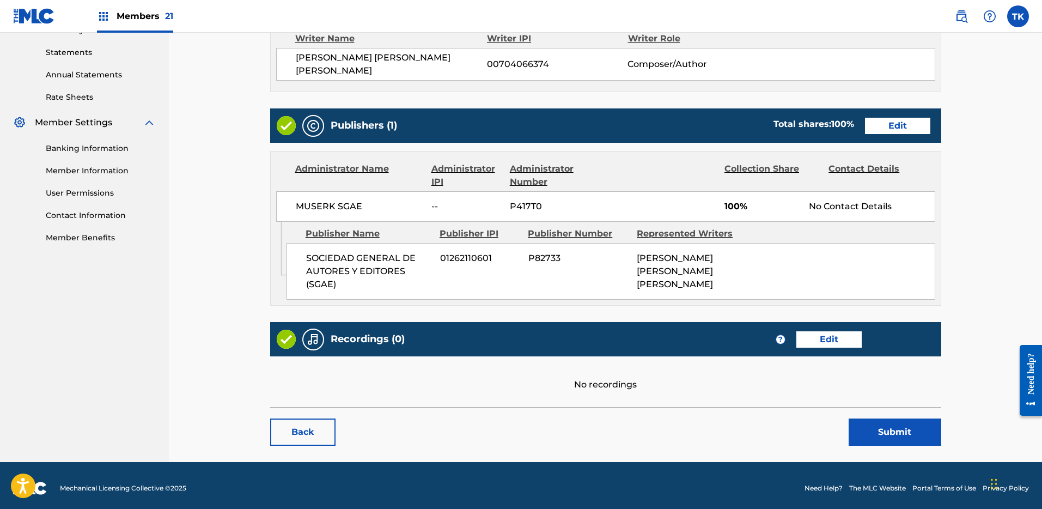
click at [911, 120] on link "Edit" at bounding box center [897, 126] width 65 height 16
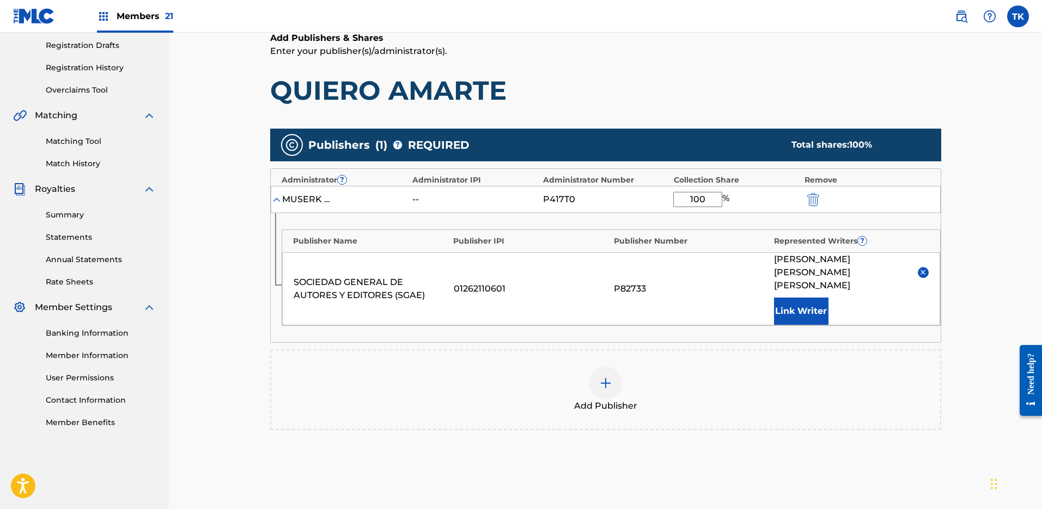
scroll to position [282, 0]
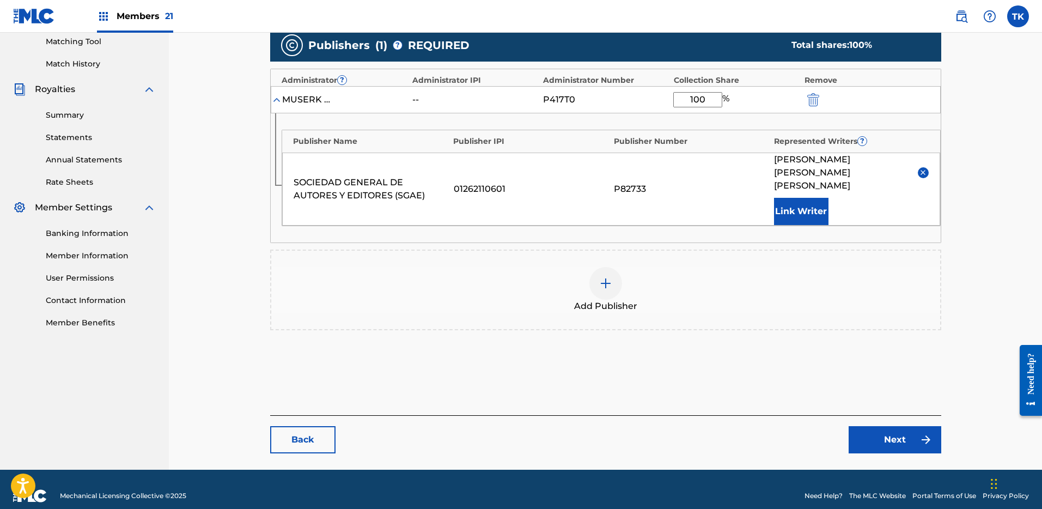
drag, startPoint x: 712, startPoint y: 95, endPoint x: 689, endPoint y: 100, distance: 23.4
click at [689, 100] on input "100" at bounding box center [697, 99] width 49 height 15
type input "50"
click at [886, 426] on link "Next" at bounding box center [894, 439] width 93 height 27
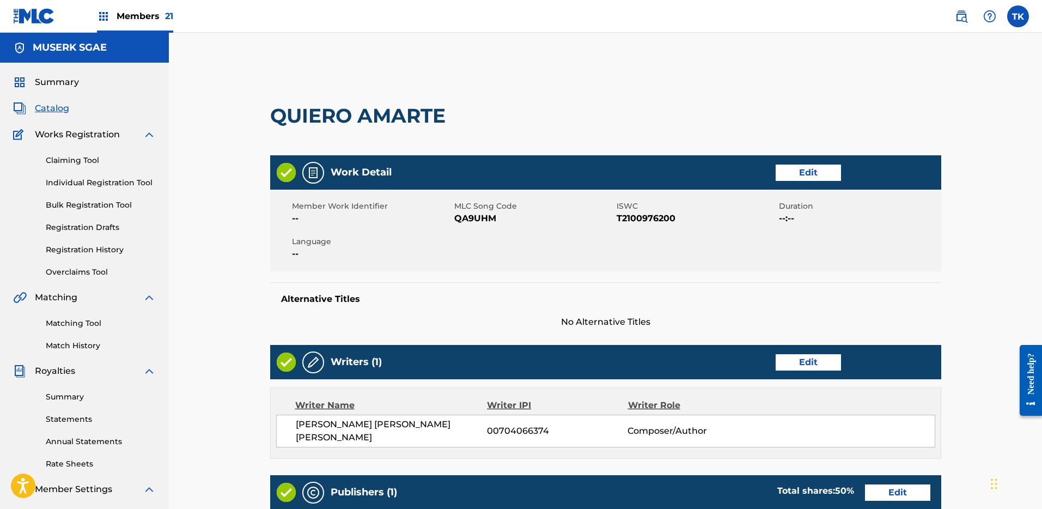
scroll to position [367, 0]
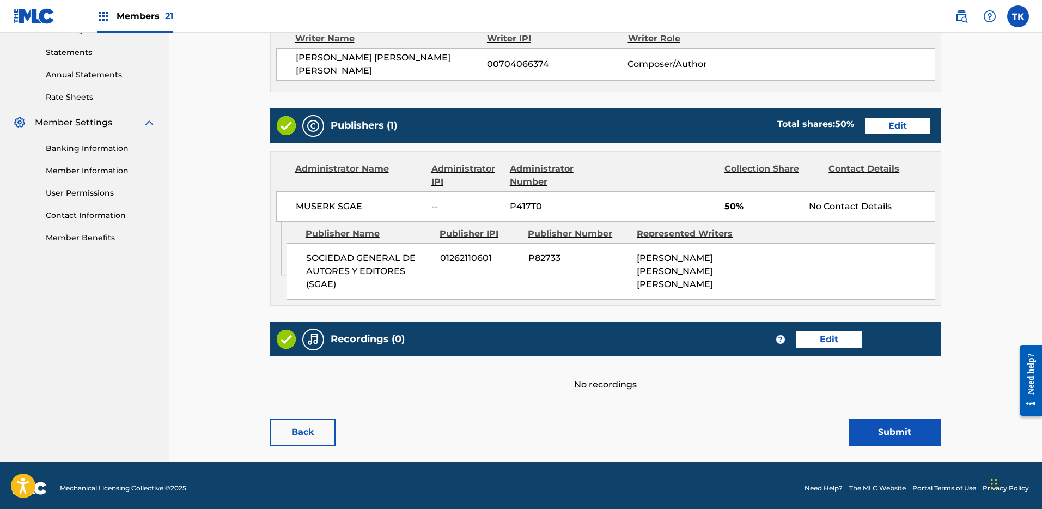
click at [902, 438] on button "Submit" at bounding box center [894, 431] width 93 height 27
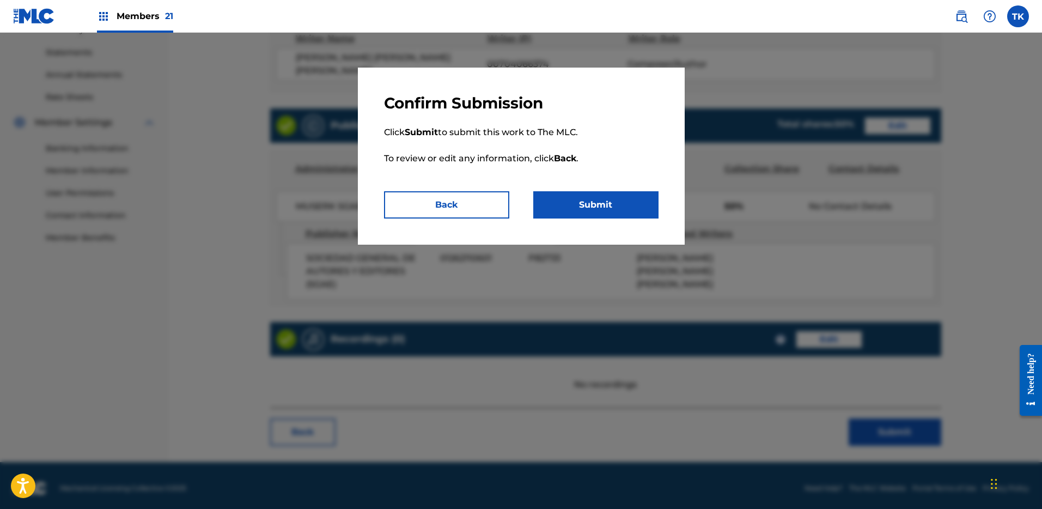
click at [650, 210] on button "Submit" at bounding box center [595, 204] width 125 height 27
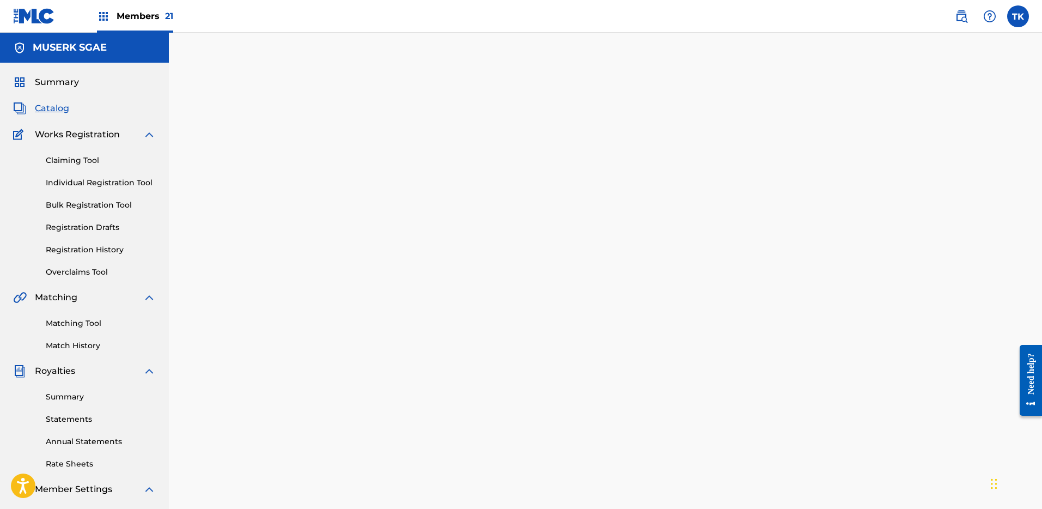
click at [962, 10] on img at bounding box center [961, 16] width 13 height 13
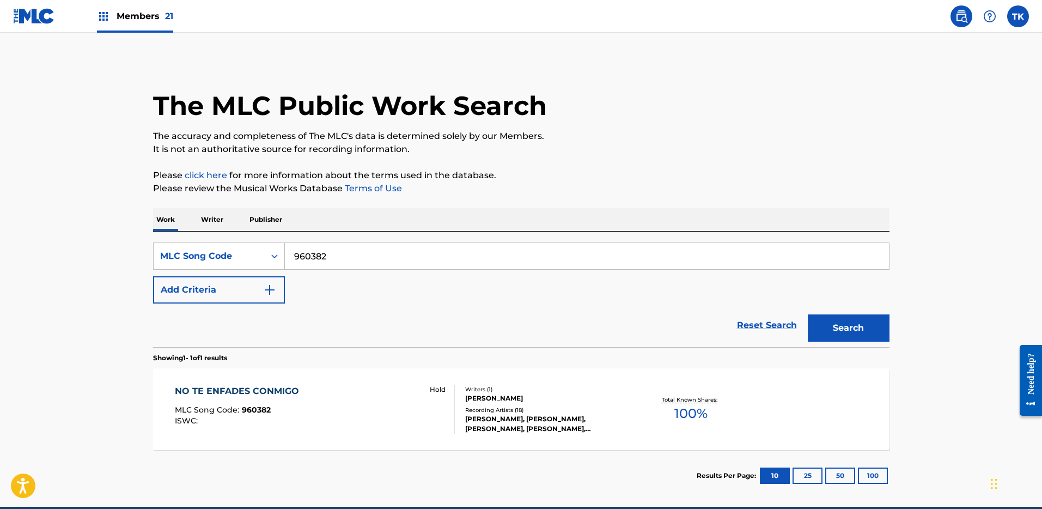
drag, startPoint x: 413, startPoint y: 232, endPoint x: 405, endPoint y: 244, distance: 14.5
click at [410, 235] on div "SearchWithCriteria465d238c-b341-4444-be77-d1c16d71d33d MLC Song Code 960382 Add…" at bounding box center [521, 288] width 736 height 115
click at [370, 270] on div "SearchWithCriteria465d238c-b341-4444-be77-d1c16d71d33d MLC Song Code 960382 Add…" at bounding box center [521, 272] width 736 height 61
click at [349, 258] on input "960382" at bounding box center [587, 256] width 604 height 26
paste input "AE30HY"
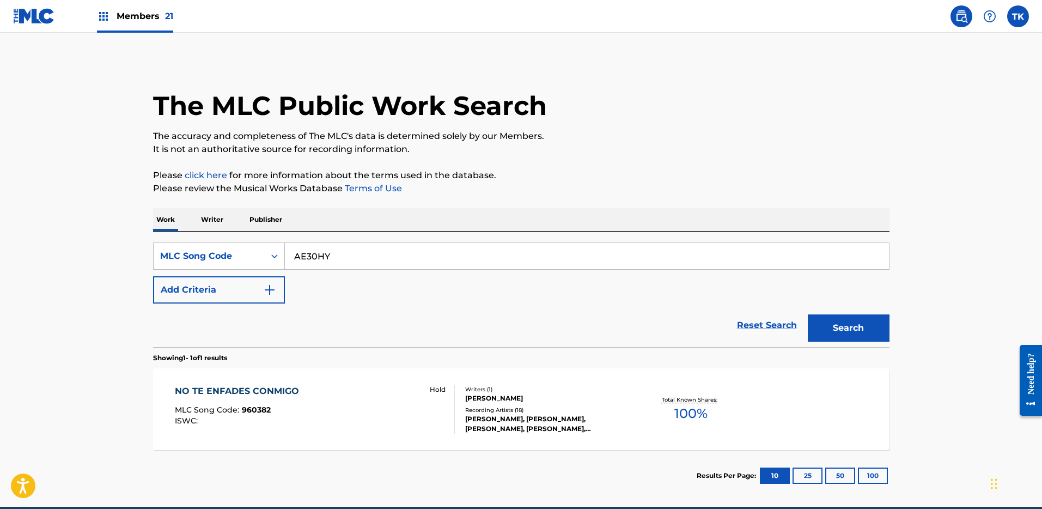
type input "AE30HY"
click at [872, 332] on button "Search" at bounding box center [849, 327] width 82 height 27
click at [495, 400] on div "Writers ( 1 )" at bounding box center [547, 399] width 164 height 8
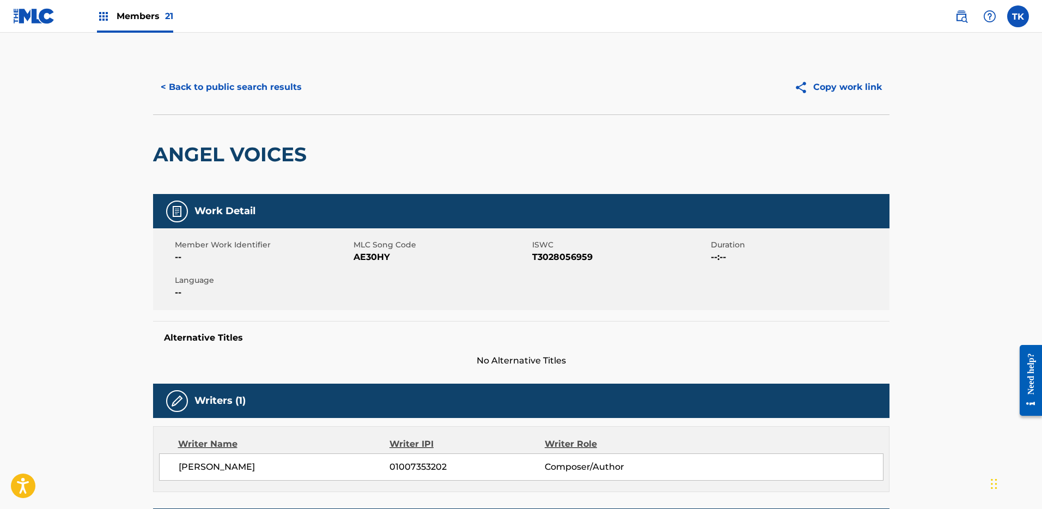
click at [231, 87] on button "< Back to public search results" at bounding box center [231, 87] width 156 height 27
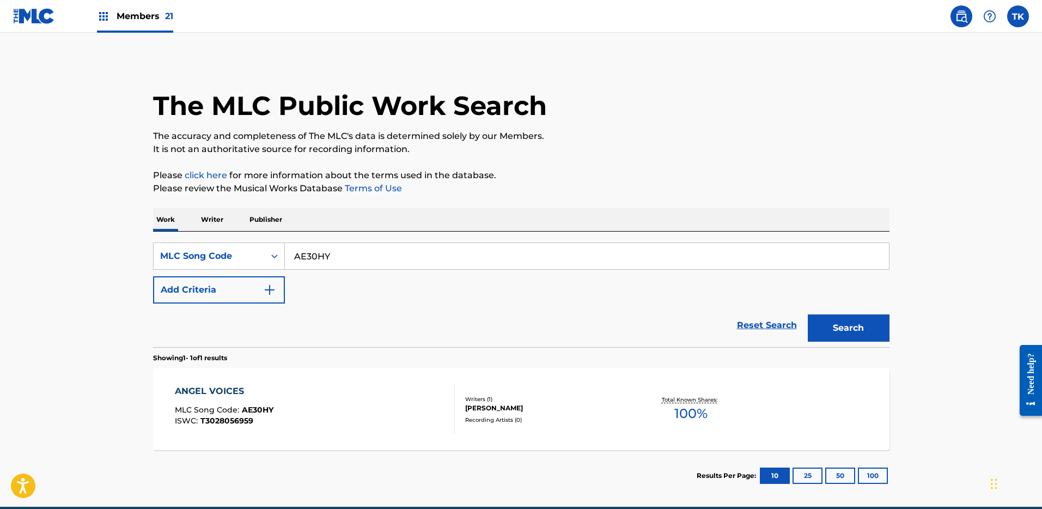
click at [352, 248] on input "AE30HY" at bounding box center [587, 256] width 604 height 26
paste input "D4LX8"
type input "AD4LX8"
click at [847, 322] on button "Search" at bounding box center [849, 327] width 82 height 27
click at [444, 393] on div "ADIOS MLC Song Code : AD4LX8 ISWC : T3136211257" at bounding box center [315, 408] width 280 height 49
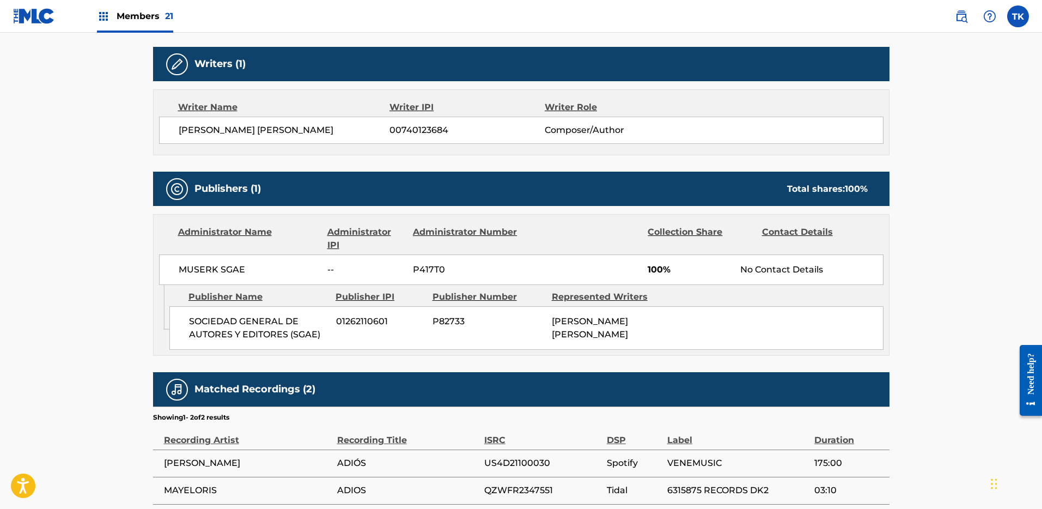
scroll to position [401, 0]
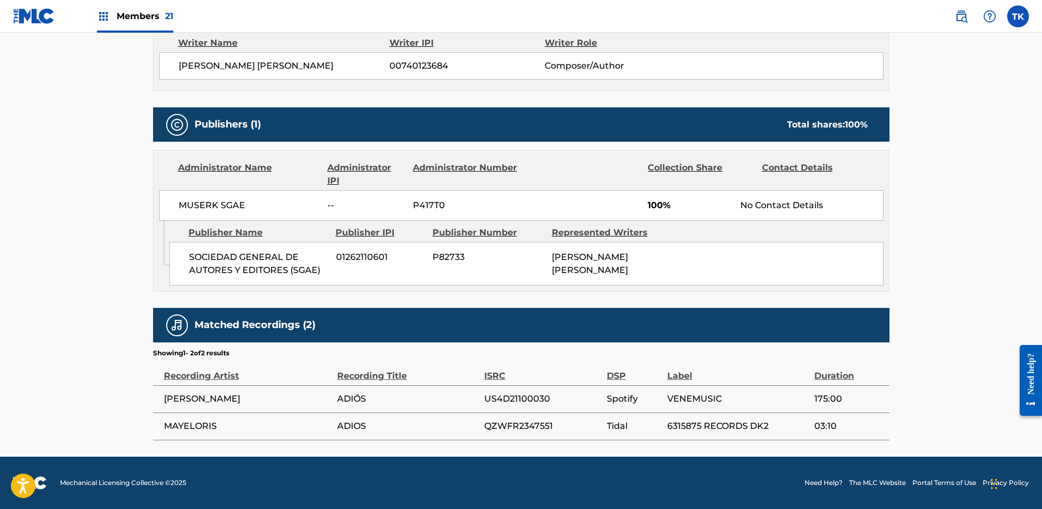
click at [520, 398] on span "US4D21100030" at bounding box center [542, 398] width 117 height 13
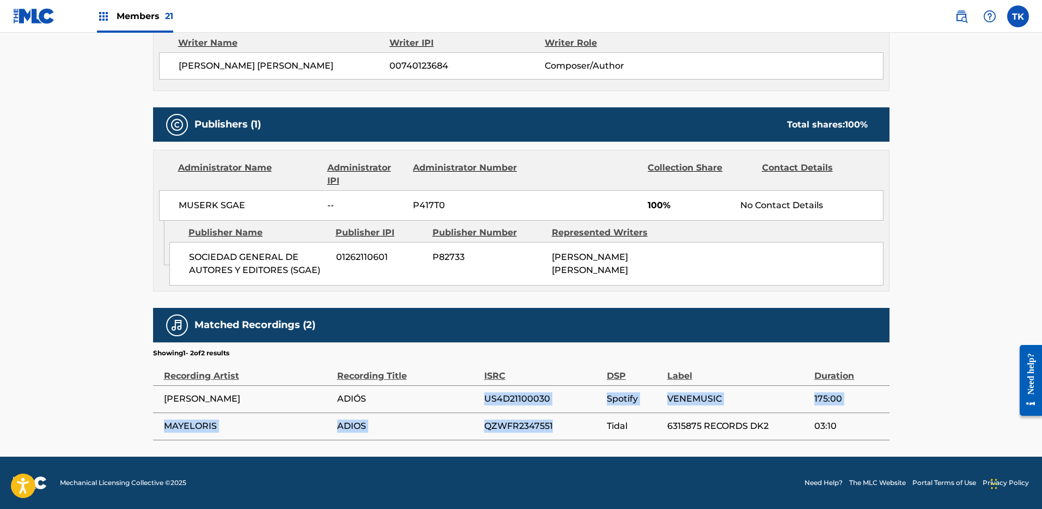
click at [506, 417] on td "QZWFR2347551" at bounding box center [545, 425] width 123 height 27
click at [511, 423] on span "QZWFR2347551" at bounding box center [542, 425] width 117 height 13
click at [512, 423] on span "QZWFR2347551" at bounding box center [542, 425] width 117 height 13
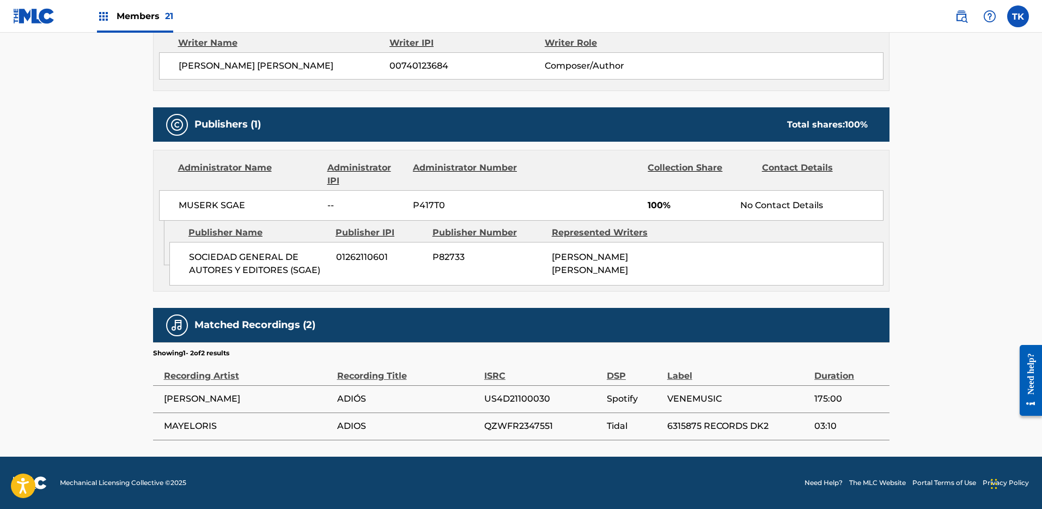
click at [512, 398] on span "US4D21100030" at bounding box center [542, 398] width 117 height 13
copy span "US4D21100030"
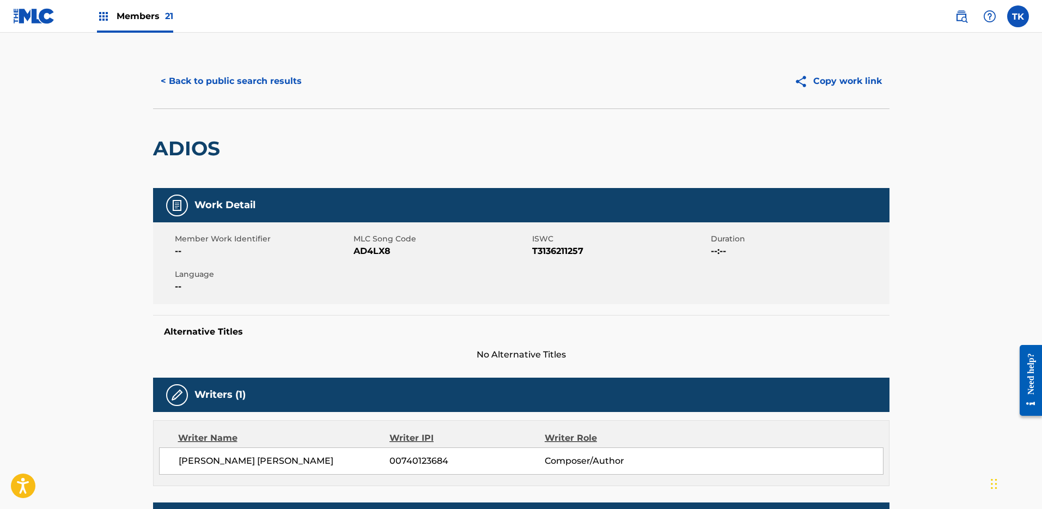
scroll to position [0, 0]
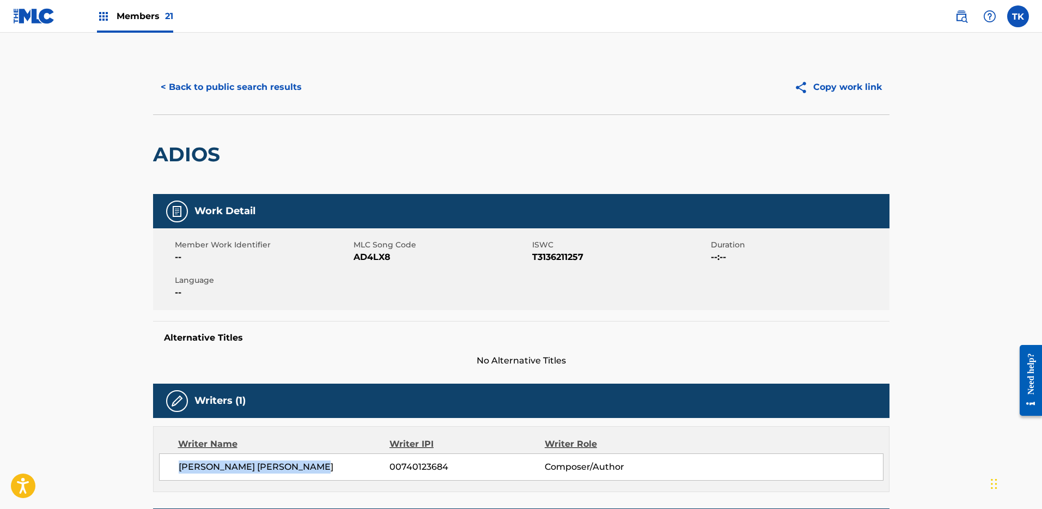
drag, startPoint x: 336, startPoint y: 464, endPoint x: 161, endPoint y: 468, distance: 174.9
click at [161, 468] on div "[PERSON_NAME] [PERSON_NAME] 00740123684 Composer/Author" at bounding box center [521, 466] width 724 height 27
copy span "[PERSON_NAME] [PERSON_NAME]"
click at [115, 27] on div "Members 21" at bounding box center [135, 16] width 76 height 32
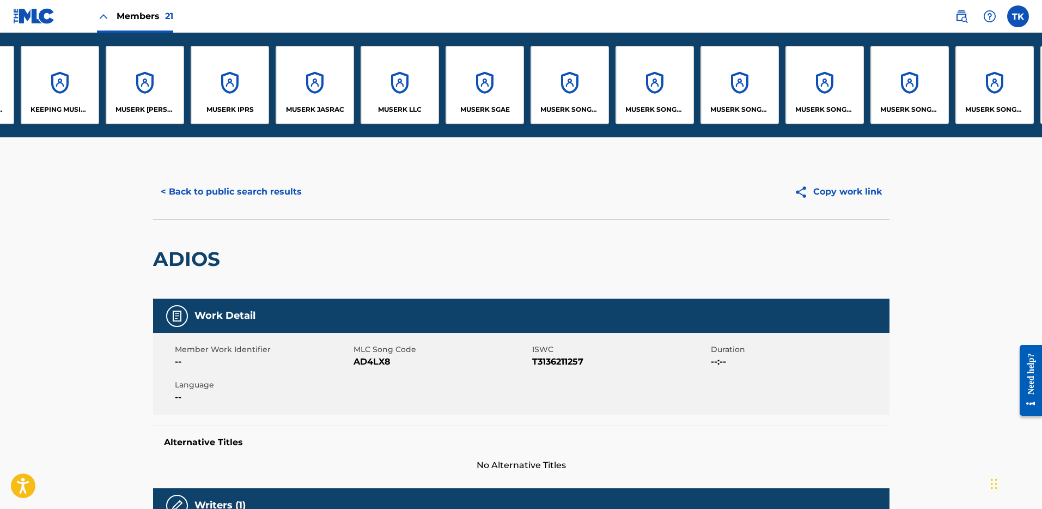
scroll to position [0, 762]
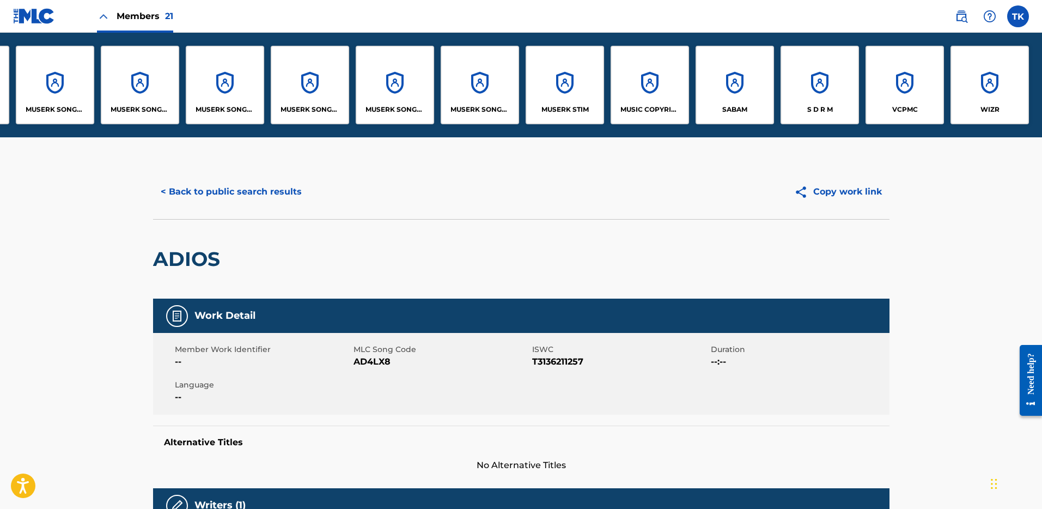
click at [570, 96] on div "MUSERK STIM" at bounding box center [565, 85] width 78 height 78
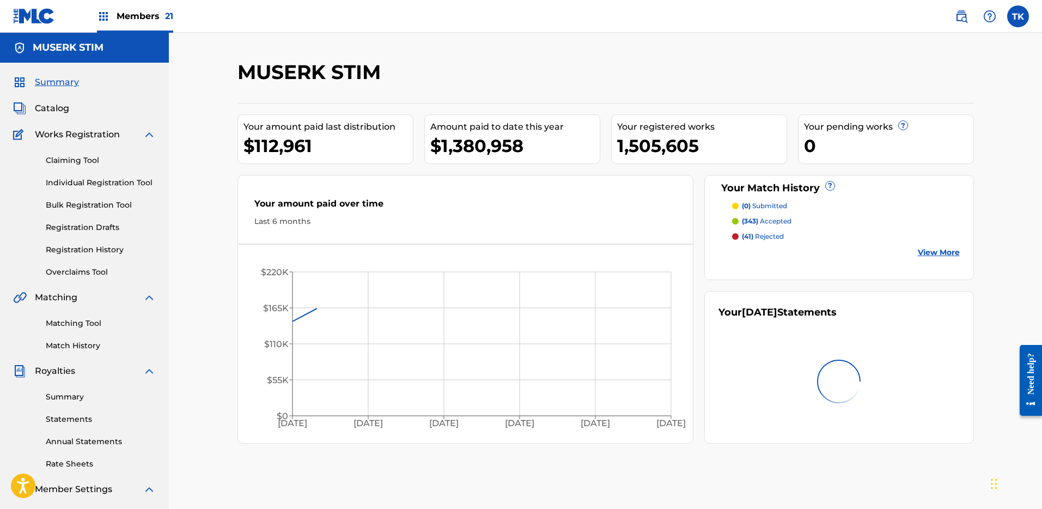
click at [76, 114] on div "Catalog" at bounding box center [84, 108] width 143 height 13
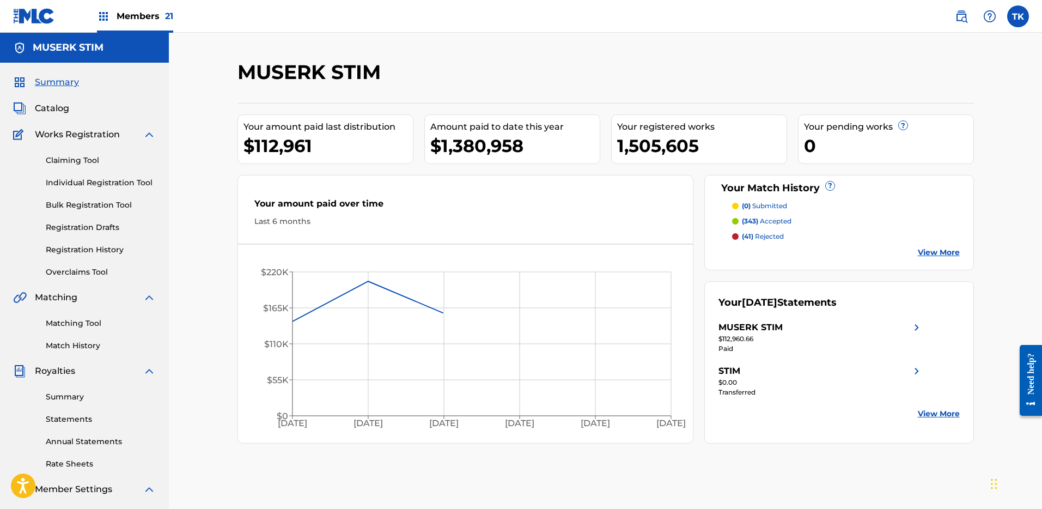
click at [65, 110] on span "Catalog" at bounding box center [52, 108] width 34 height 13
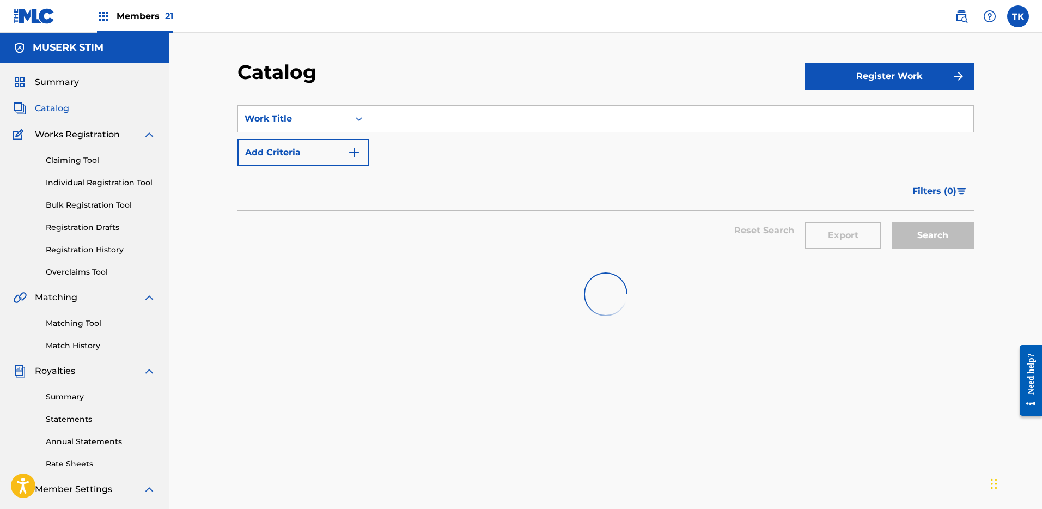
click at [77, 81] on span "Summary" at bounding box center [57, 82] width 44 height 13
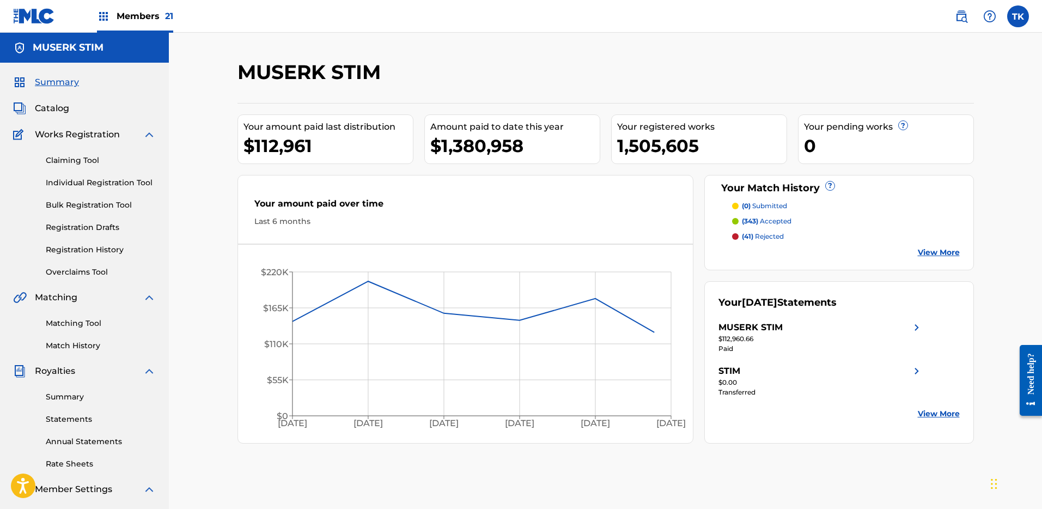
click at [60, 113] on span "Catalog" at bounding box center [52, 108] width 34 height 13
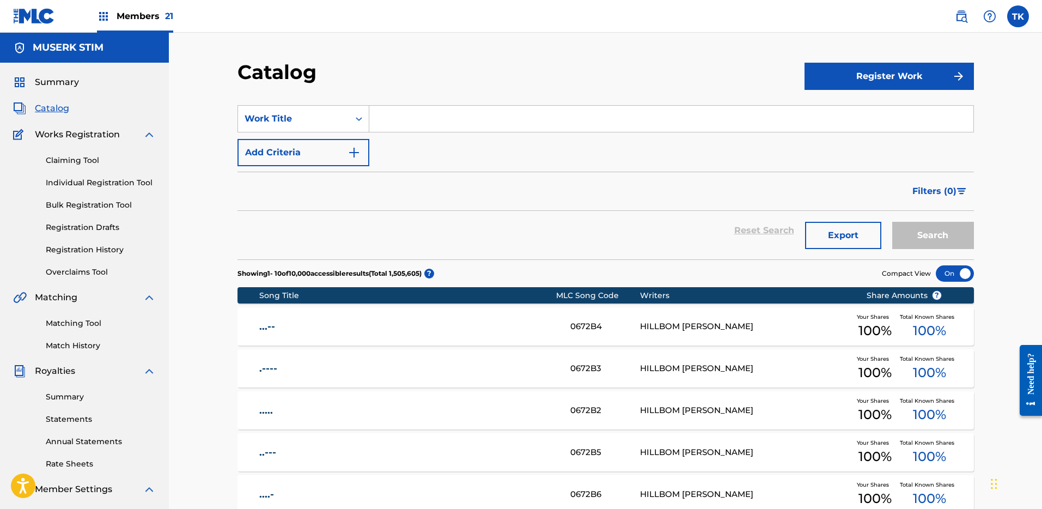
click at [405, 114] on input "Search Form" at bounding box center [671, 119] width 604 height 26
paste input "CH8URT"
type input "CH8URT"
click at [327, 116] on div "Work Title" at bounding box center [294, 118] width 98 height 13
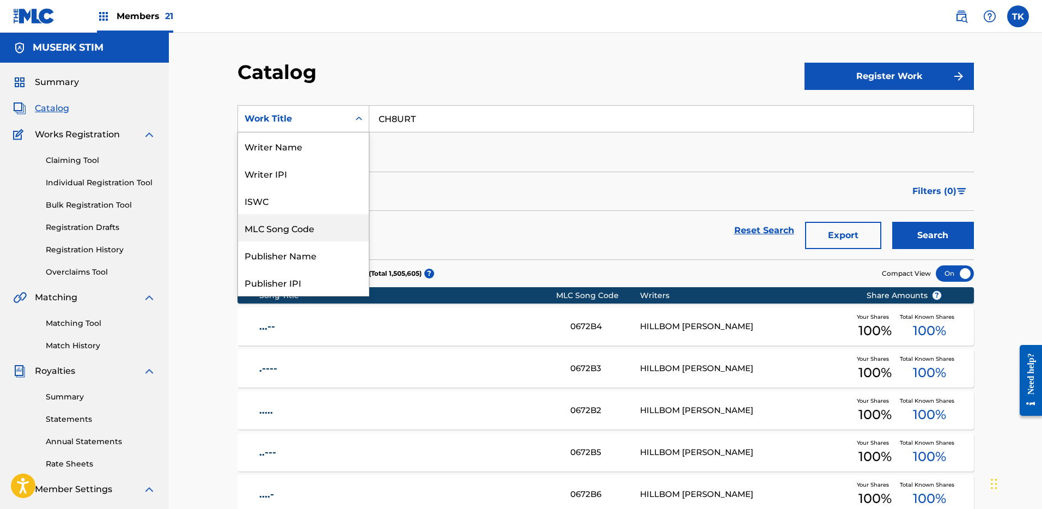
click at [295, 224] on div "MLC Song Code" at bounding box center [303, 227] width 131 height 27
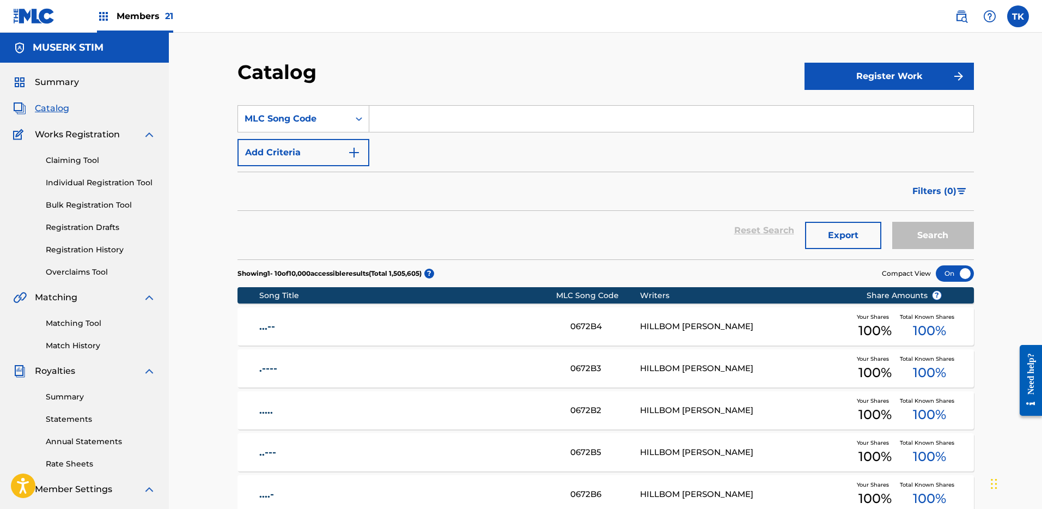
click at [630, 109] on input "Search Form" at bounding box center [671, 119] width 604 height 26
paste input "CH8URT"
type input "CH8URT"
click at [913, 229] on button "Search" at bounding box center [933, 235] width 82 height 27
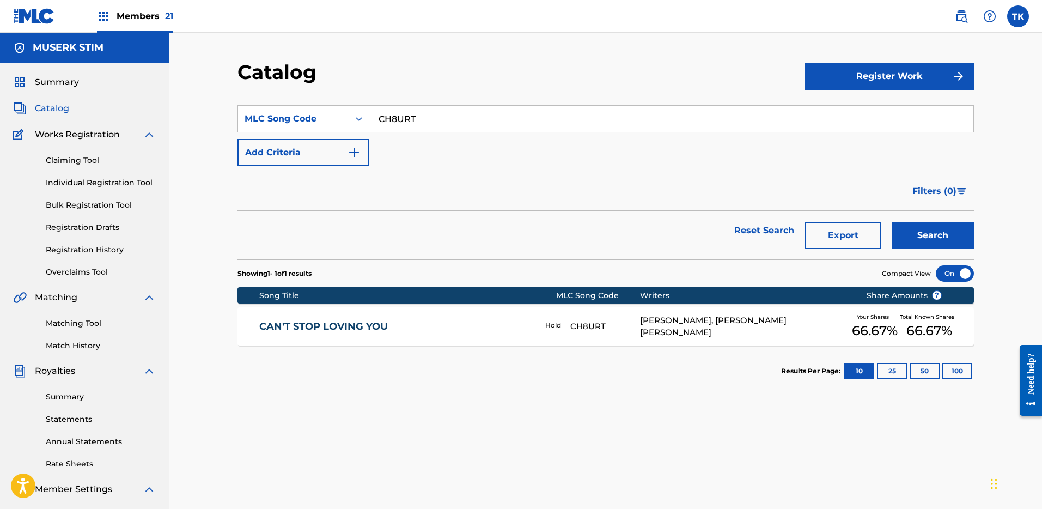
click at [471, 327] on link "CAN'T STOP LOVING YOU" at bounding box center [394, 326] width 271 height 13
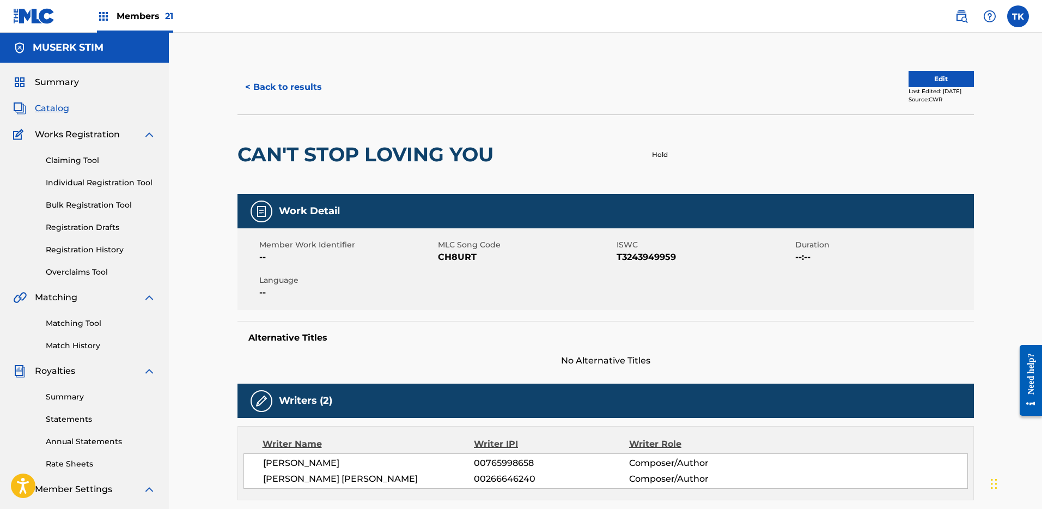
click at [943, 77] on button "Edit" at bounding box center [940, 79] width 65 height 16
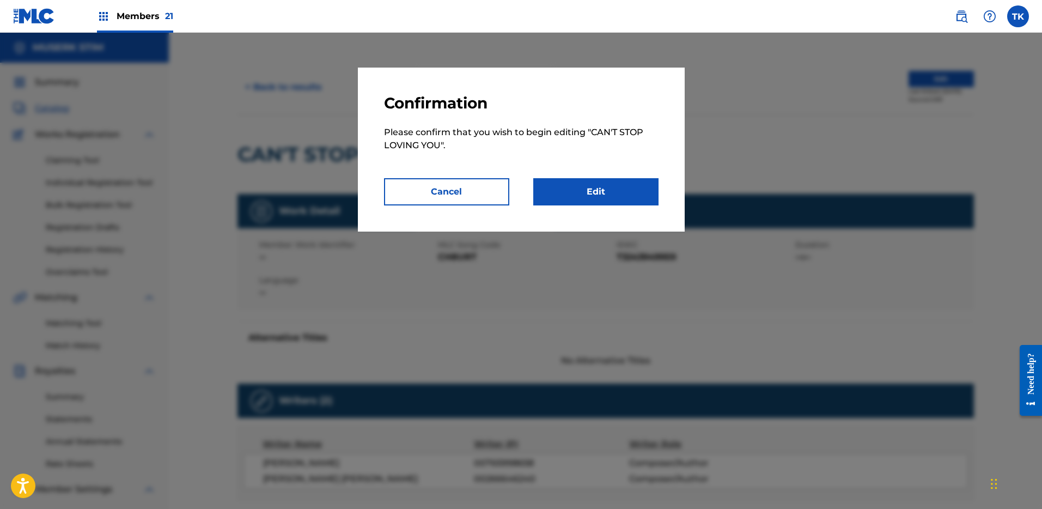
click at [590, 188] on link "Edit" at bounding box center [595, 191] width 125 height 27
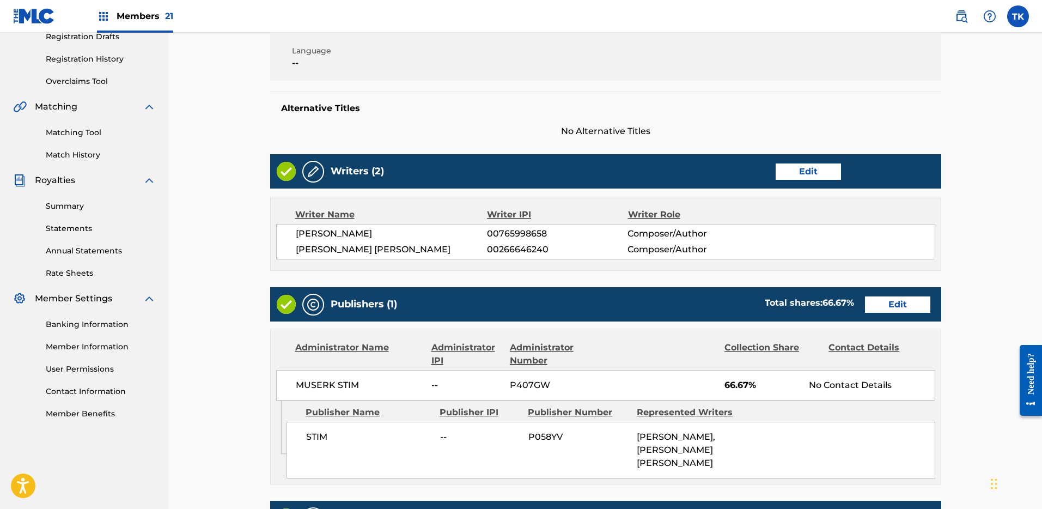
scroll to position [246, 0]
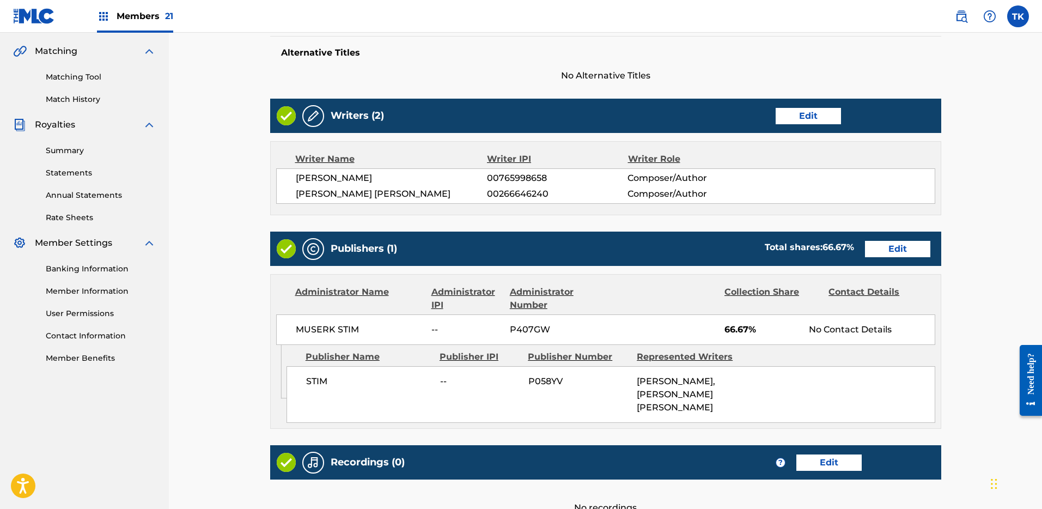
click at [908, 248] on link "Edit" at bounding box center [897, 249] width 65 height 16
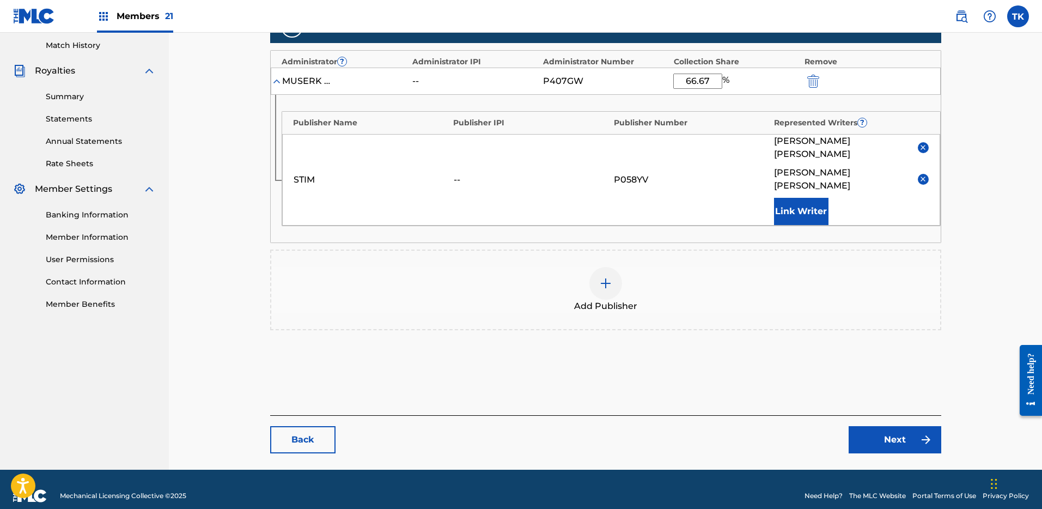
scroll to position [294, 0]
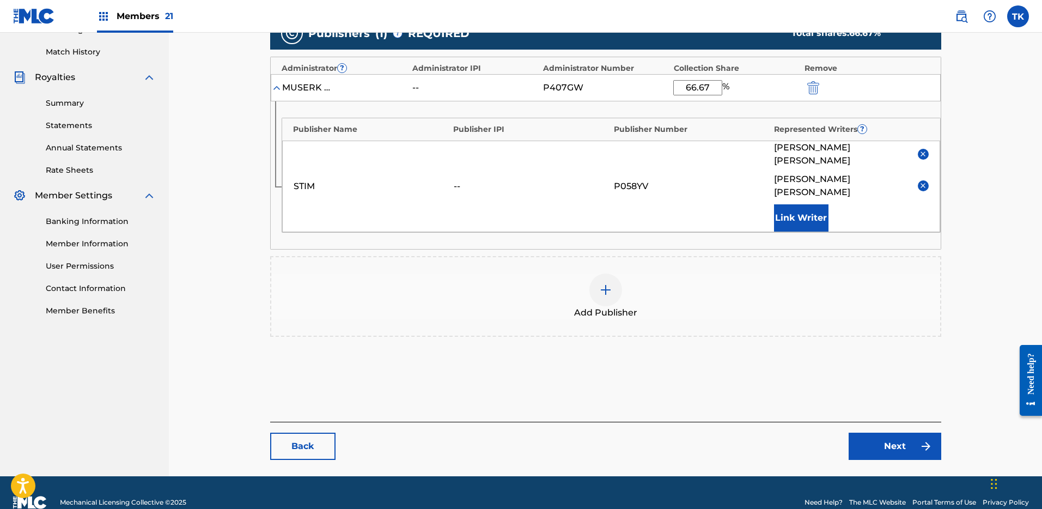
drag, startPoint x: 719, startPoint y: 88, endPoint x: 641, endPoint y: 83, distance: 78.6
click at [641, 83] on div "MUSERK STIM -- P407GW 66.67 %" at bounding box center [606, 87] width 670 height 27
type input "33.34"
click at [886, 432] on link "Next" at bounding box center [894, 445] width 93 height 27
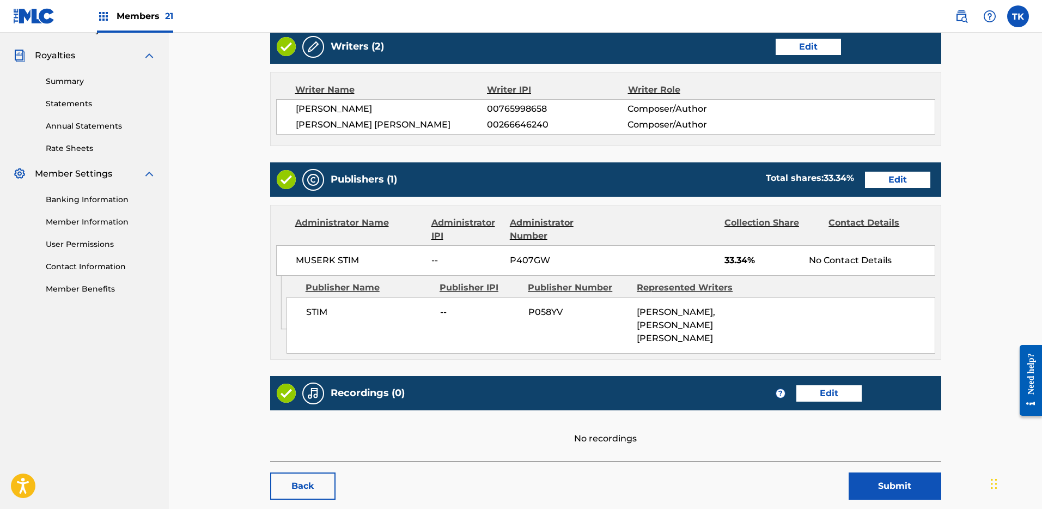
scroll to position [388, 0]
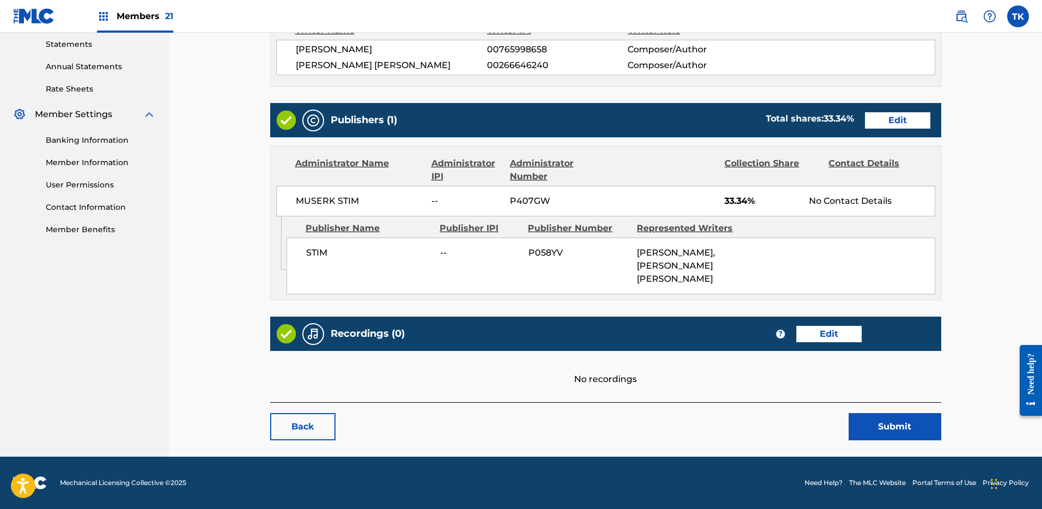
click at [897, 419] on button "Submit" at bounding box center [894, 426] width 93 height 27
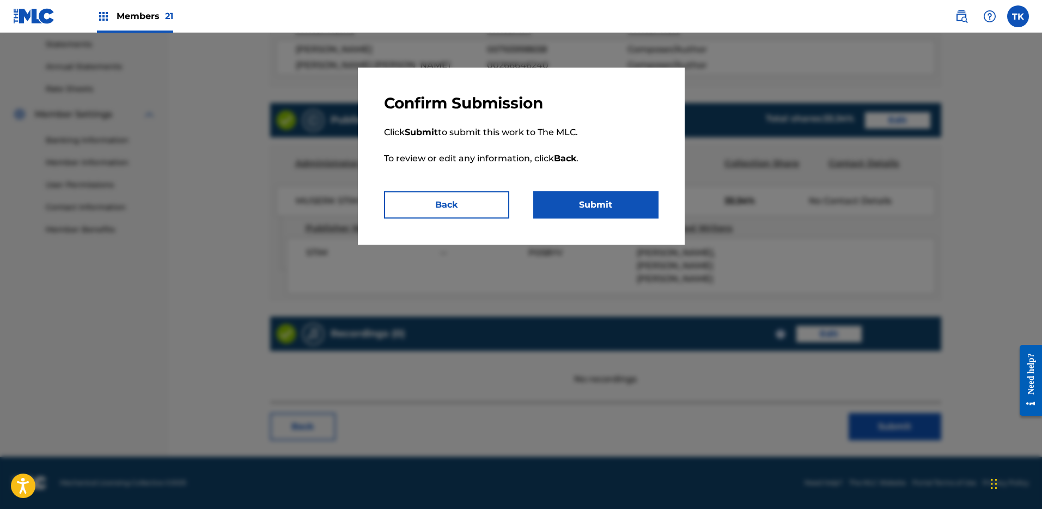
click at [584, 205] on button "Submit" at bounding box center [595, 204] width 125 height 27
